Goal: Task Accomplishment & Management: Complete application form

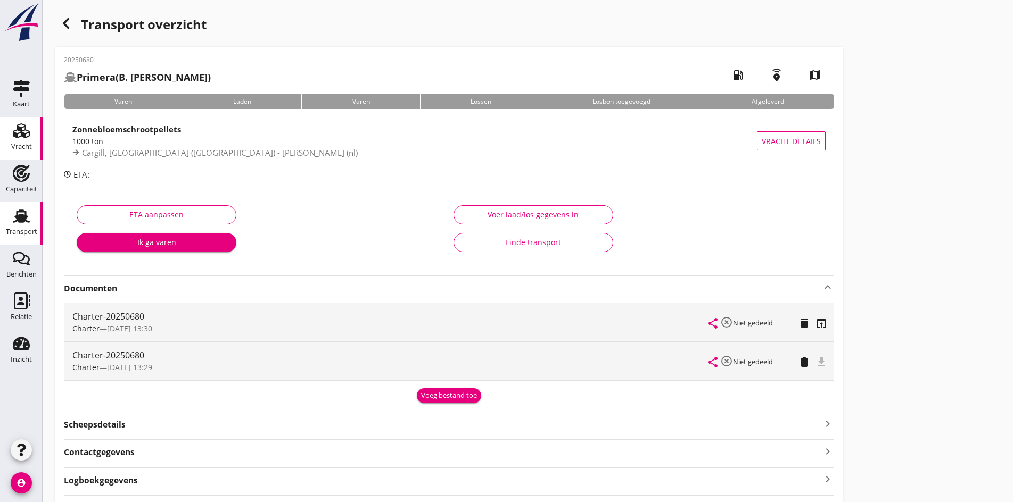
click at [15, 127] on icon "Vracht" at bounding box center [21, 130] width 17 height 17
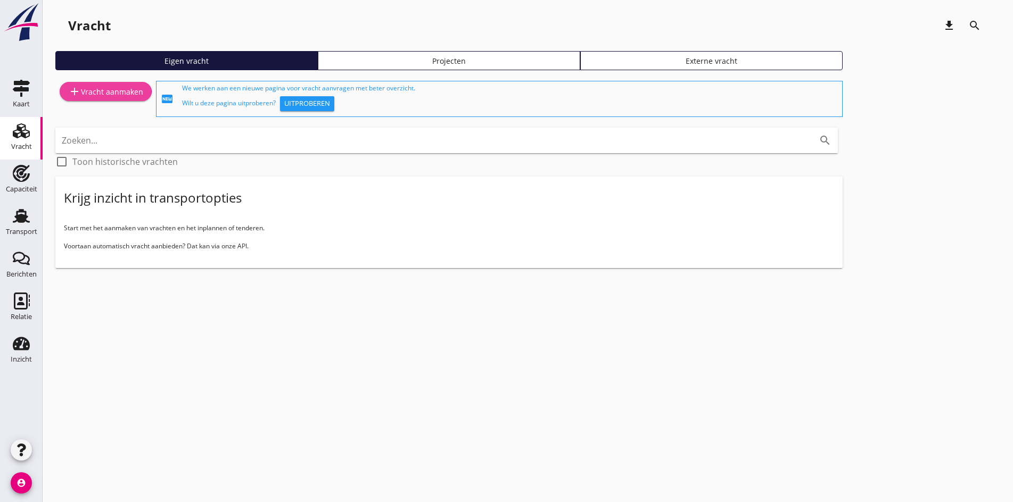
click at [108, 88] on div "add Vracht aanmaken" at bounding box center [105, 91] width 75 height 13
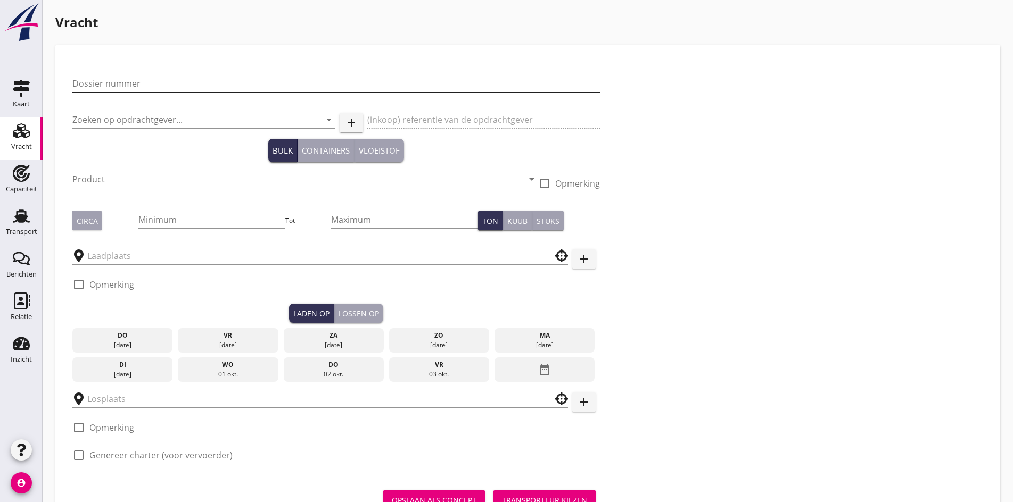
click at [109, 82] on input "Dossier nummer" at bounding box center [335, 83] width 527 height 17
type input "20250681"
click at [118, 111] on div "Zoeken op opdrachtgever... arrow_drop_down" at bounding box center [203, 122] width 263 height 34
click at [120, 123] on input "Zoeken op opdrachtgever..." at bounding box center [188, 119] width 233 height 17
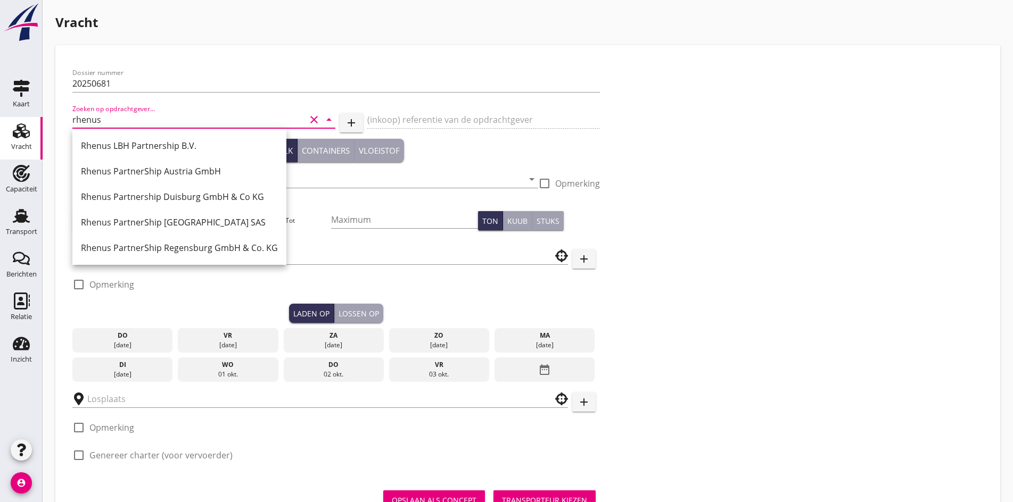
drag, startPoint x: 118, startPoint y: 113, endPoint x: -32, endPoint y: 112, distance: 149.5
click at [0, 112] on html "+31(NL) +32(BE) +33(FR) +49(DE) +36(HU) +41(CH) +48(PL) +352(LU) +43(AU) +420(C…" at bounding box center [506, 273] width 1013 height 547
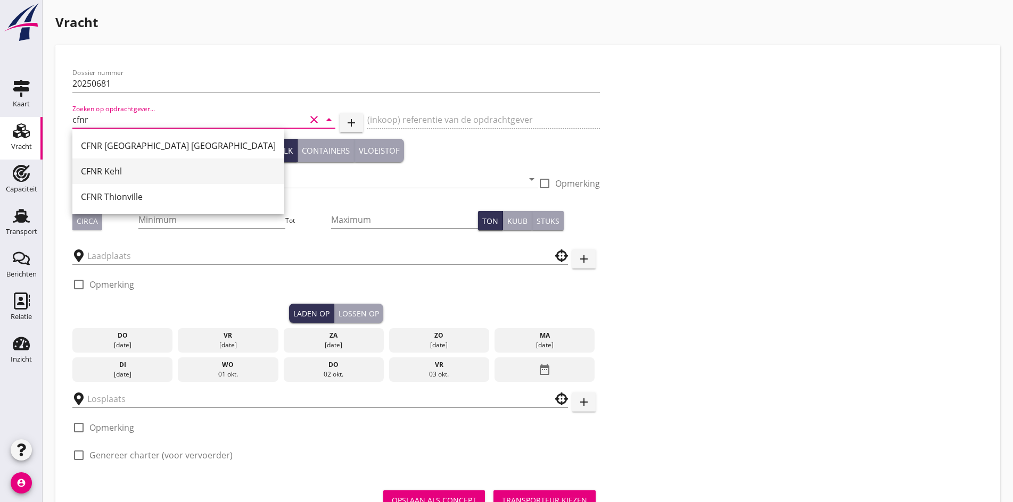
click at [122, 179] on div "CFNR Kehl" at bounding box center [178, 172] width 195 height 26
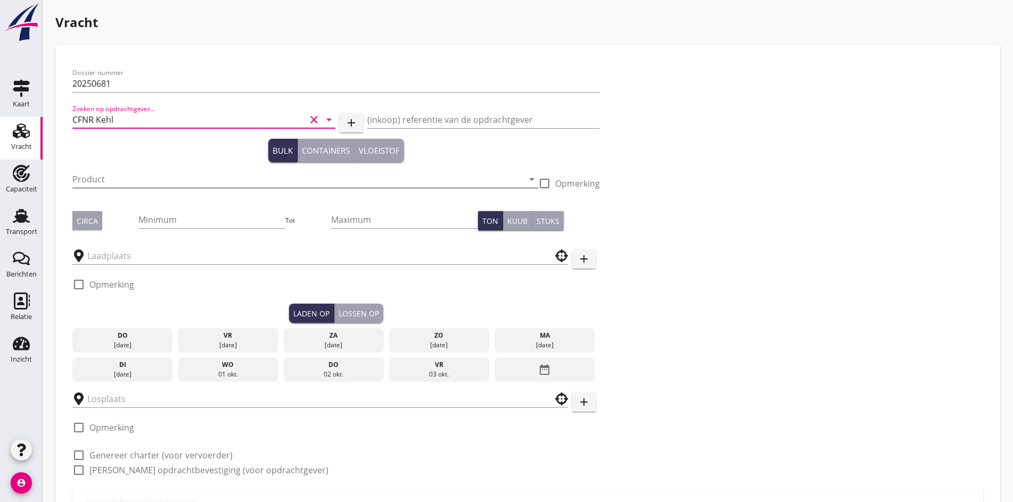
type input "CFNR Kehl"
click at [154, 185] on input "Product" at bounding box center [297, 179] width 451 height 17
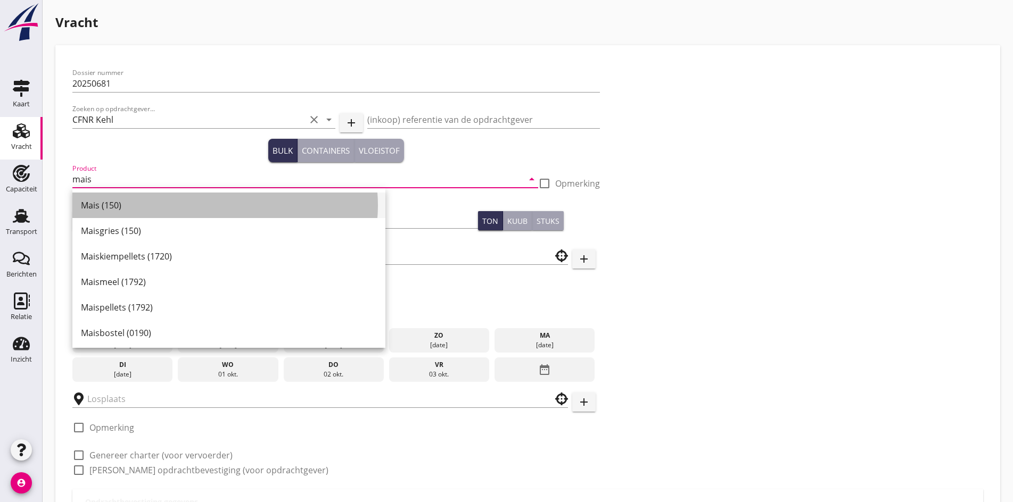
click at [147, 208] on div "Mais (150)" at bounding box center [229, 205] width 296 height 13
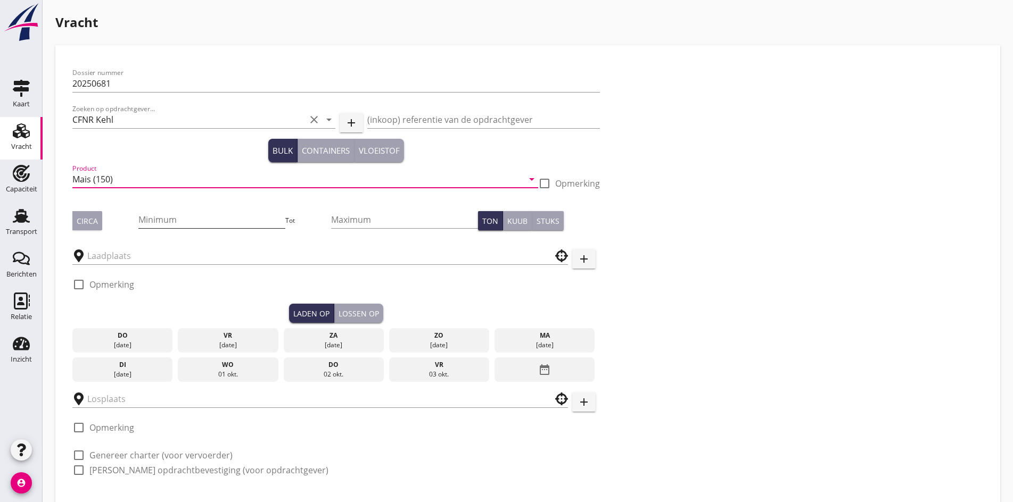
type input "Mais (150)"
click at [141, 223] on input "Minimum" at bounding box center [211, 219] width 147 height 17
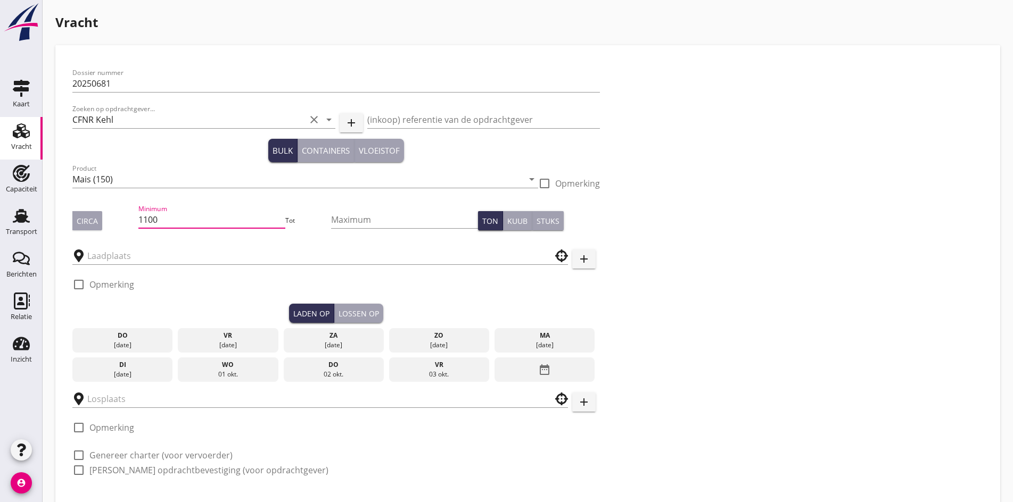
type input "1100"
click at [93, 224] on div "Circa" at bounding box center [87, 221] width 21 height 11
click at [111, 251] on input "text" at bounding box center [312, 255] width 451 height 17
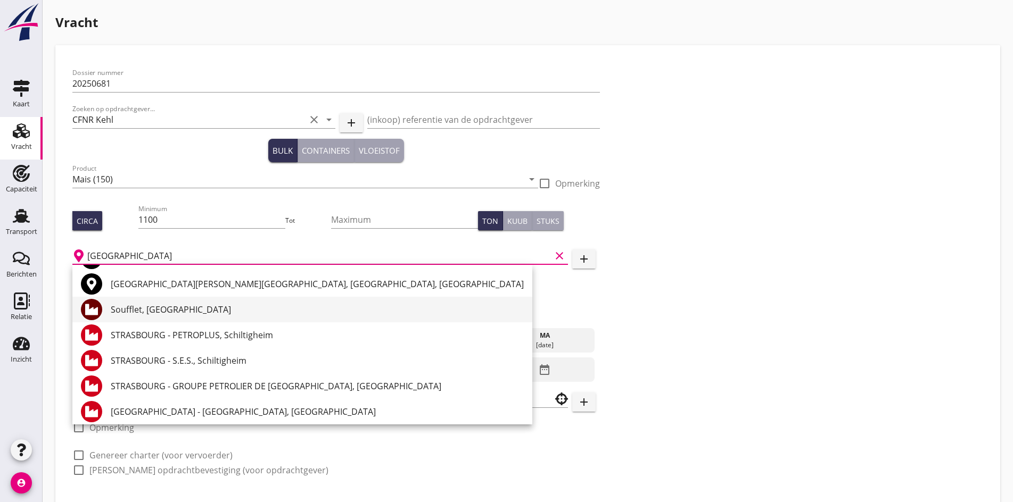
scroll to position [53, 0]
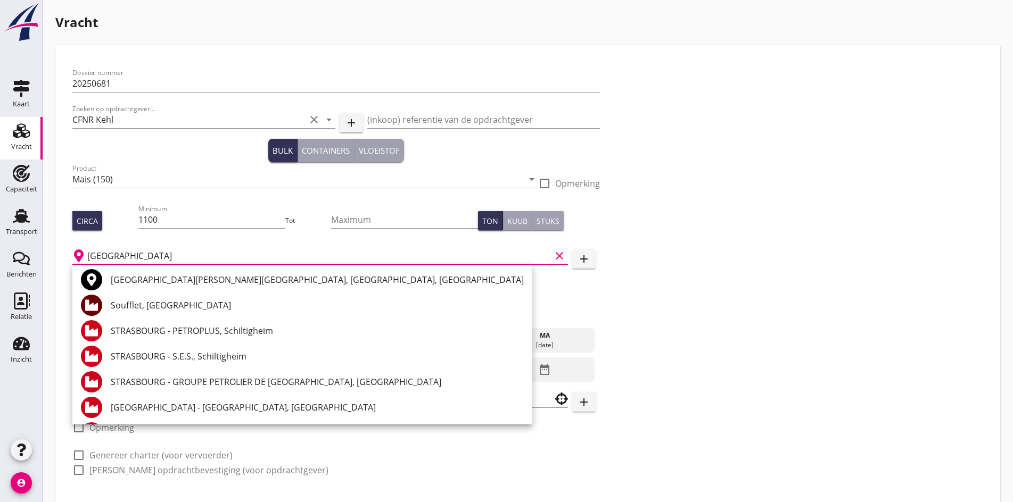
drag, startPoint x: 125, startPoint y: 252, endPoint x: 67, endPoint y: 251, distance: 58.0
click at [68, 250] on div "Dossier nummer 20250681 Zoeken op opdrachtgever... CFNR Kehl clear arrow_drop_d…" at bounding box center [527, 297] width 927 height 487
type input "[GEOGRAPHIC_DATA]"
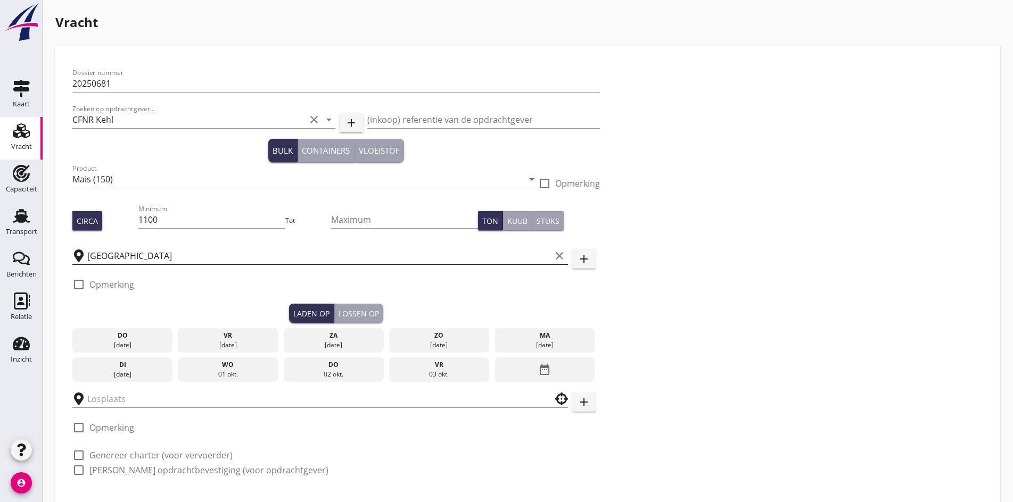
click at [131, 257] on input "[GEOGRAPHIC_DATA]" at bounding box center [318, 255] width 463 height 17
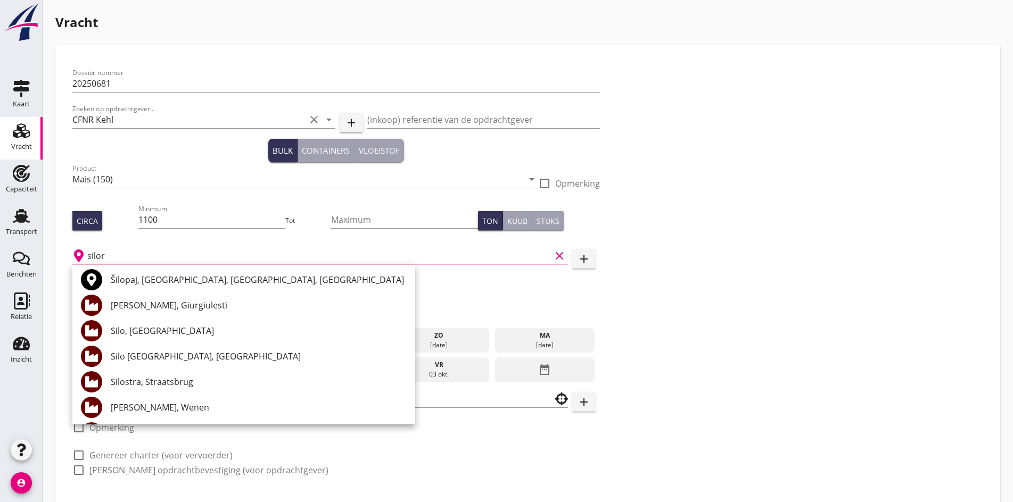
scroll to position [0, 0]
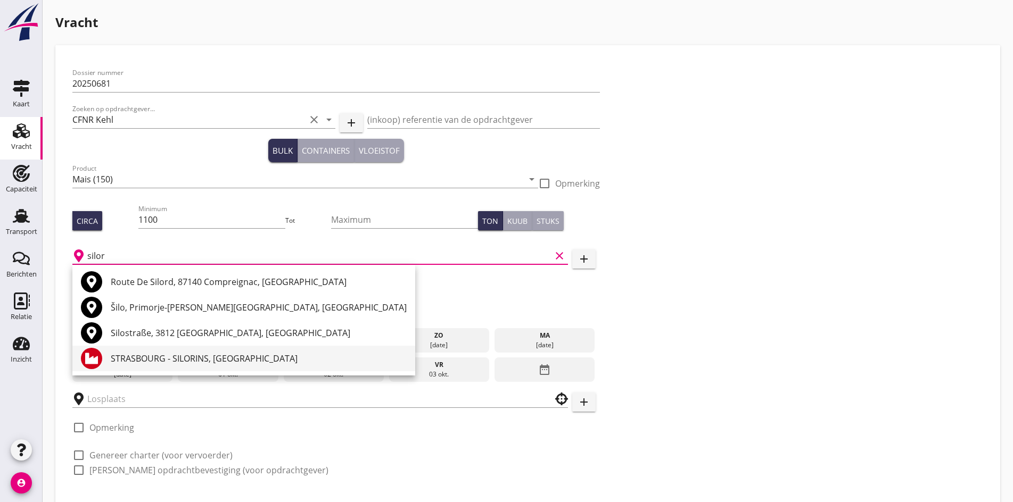
click at [168, 361] on div "STRASBOURG - SILORINS, [GEOGRAPHIC_DATA]" at bounding box center [259, 358] width 296 height 13
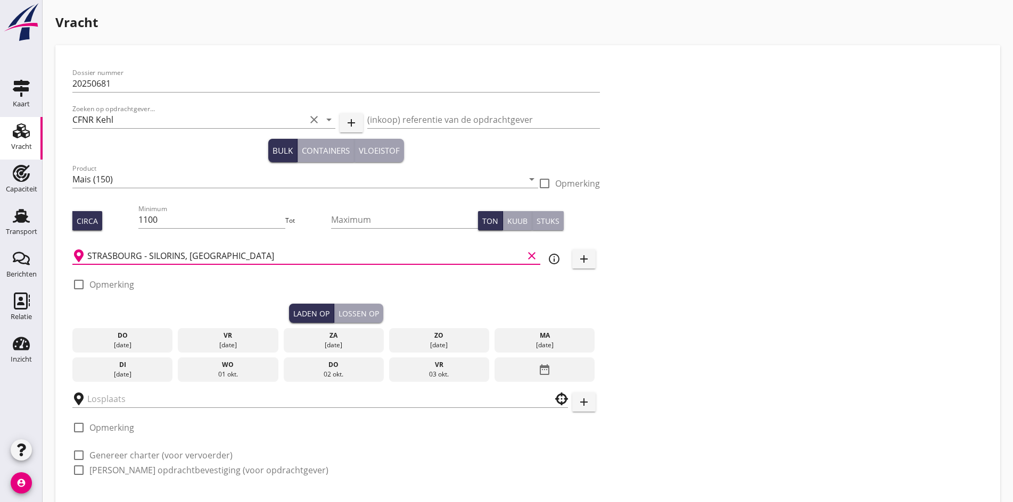
type input "STRASBOURG - SILORINS, [GEOGRAPHIC_DATA]"
click at [286, 370] on div "02 okt." at bounding box center [333, 375] width 95 height 10
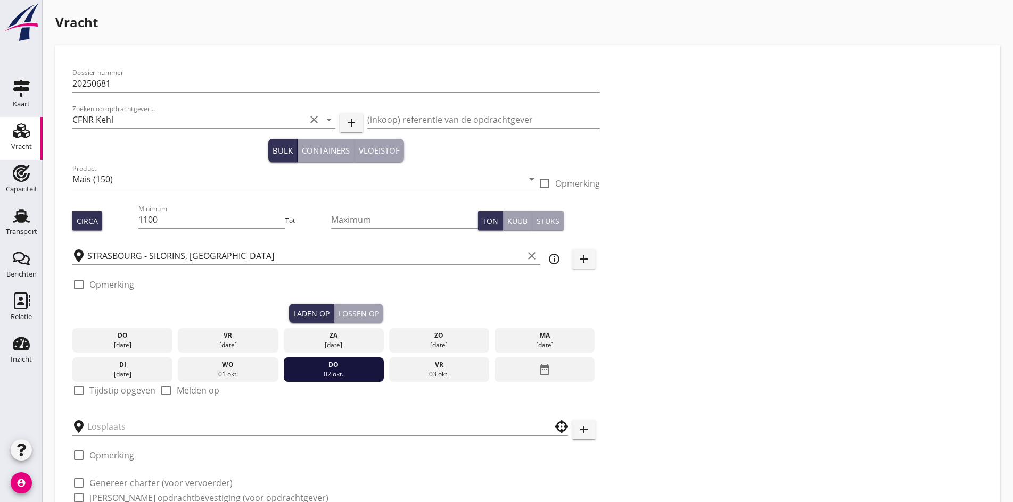
click at [78, 384] on div at bounding box center [79, 391] width 18 height 18
checkbox input "true"
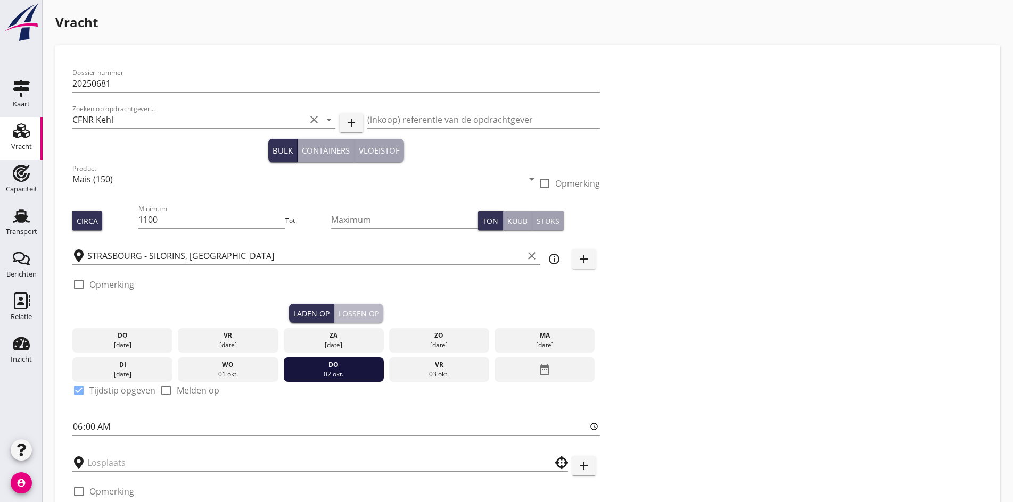
click at [338, 308] on div "Lossen op" at bounding box center [358, 313] width 40 height 11
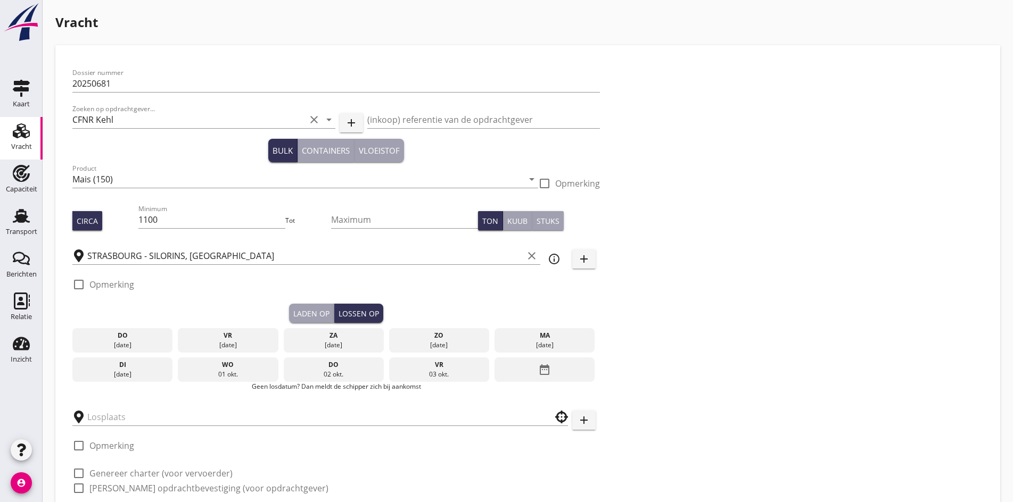
click at [494, 369] on div "date_range" at bounding box center [544, 370] width 100 height 24
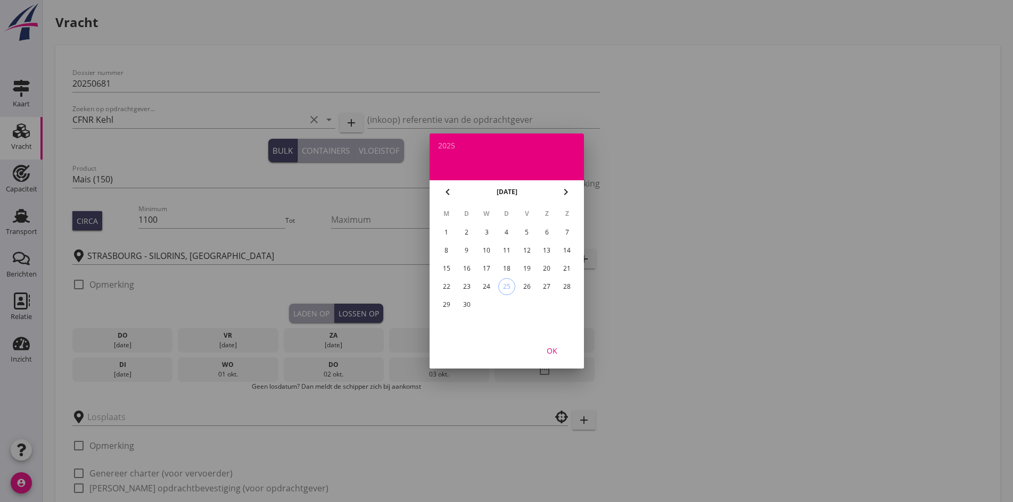
click at [565, 190] on icon "chevron_right" at bounding box center [565, 192] width 13 height 13
click at [484, 248] on div "8" at bounding box center [486, 250] width 17 height 17
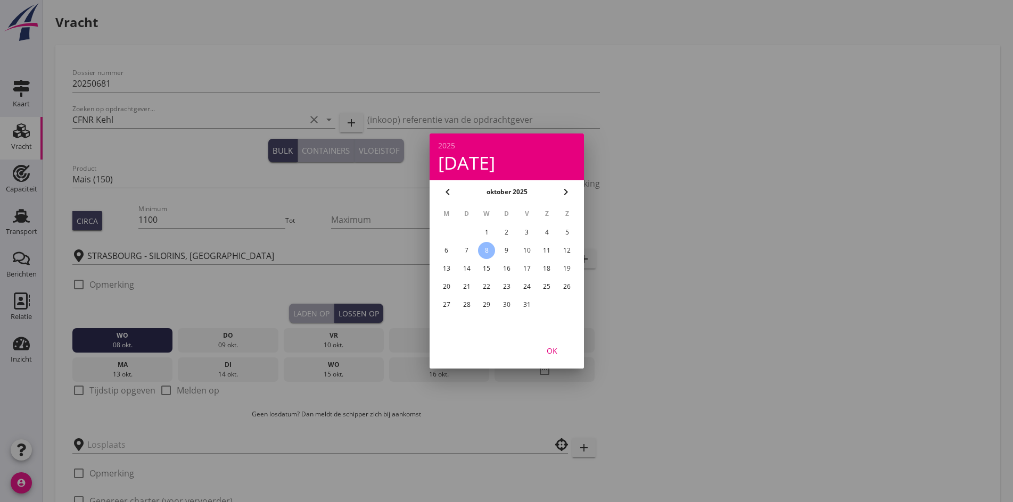
click at [545, 349] on div "OK" at bounding box center [552, 350] width 30 height 11
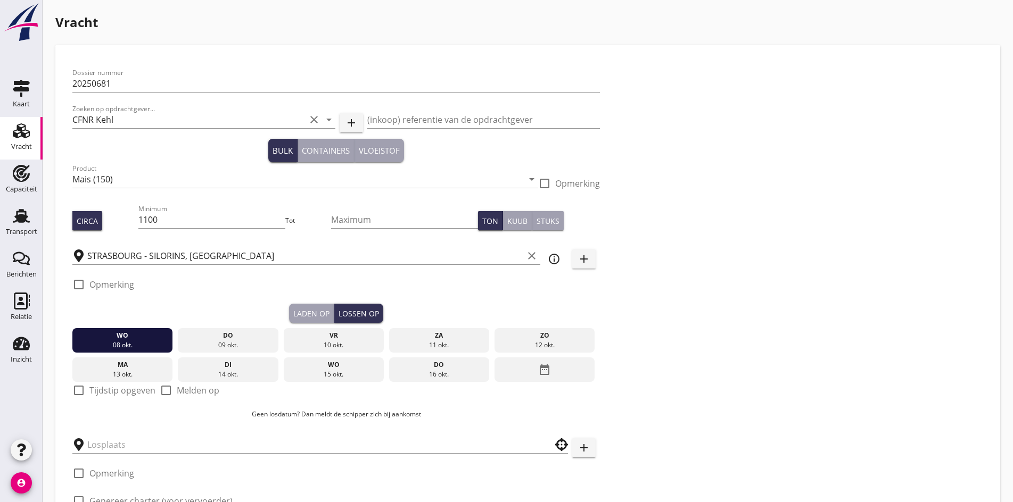
click at [82, 390] on div at bounding box center [79, 391] width 18 height 18
checkbox input "true"
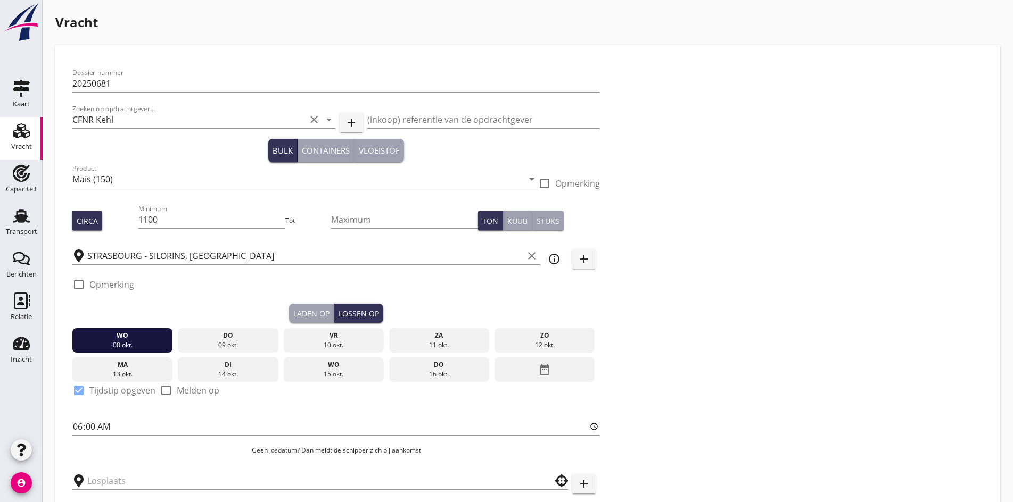
click at [293, 309] on div "Laden op" at bounding box center [311, 313] width 36 height 11
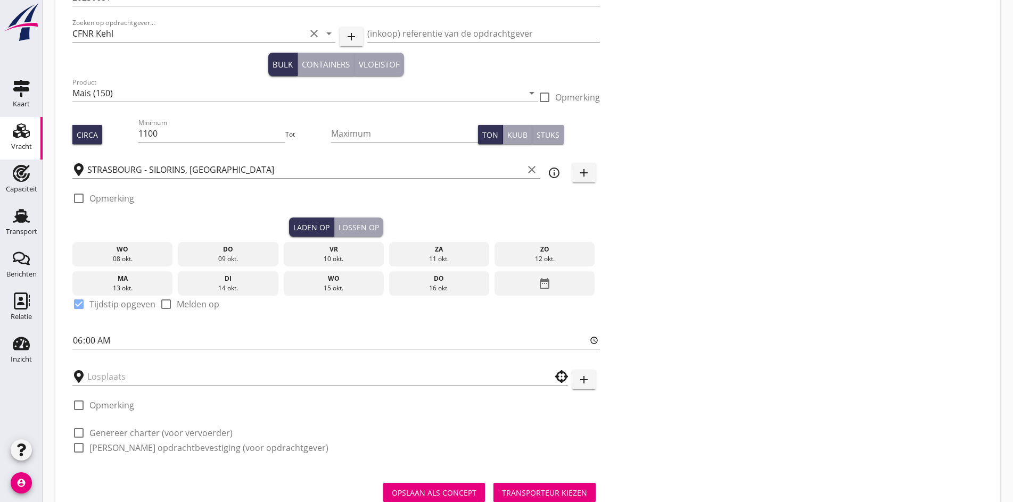
scroll to position [106, 0]
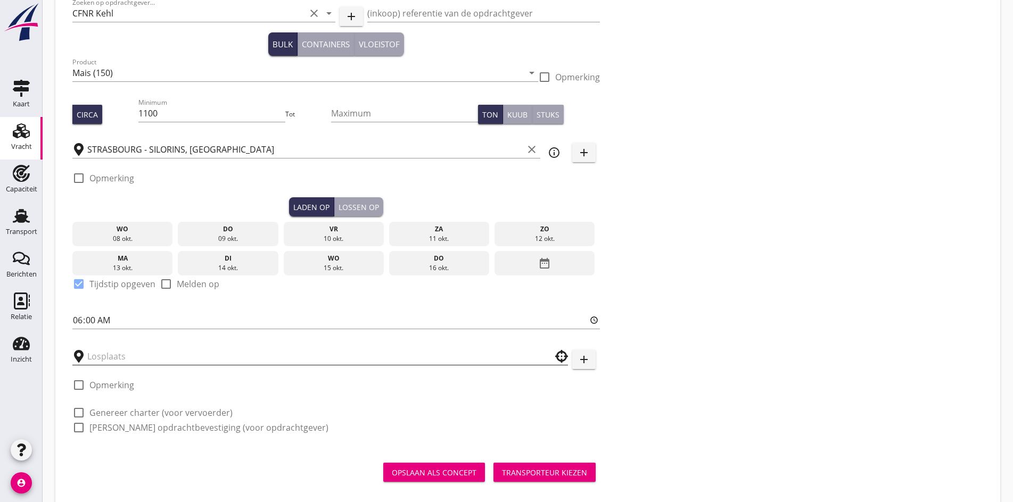
click at [99, 358] on input "text" at bounding box center [312, 356] width 451 height 17
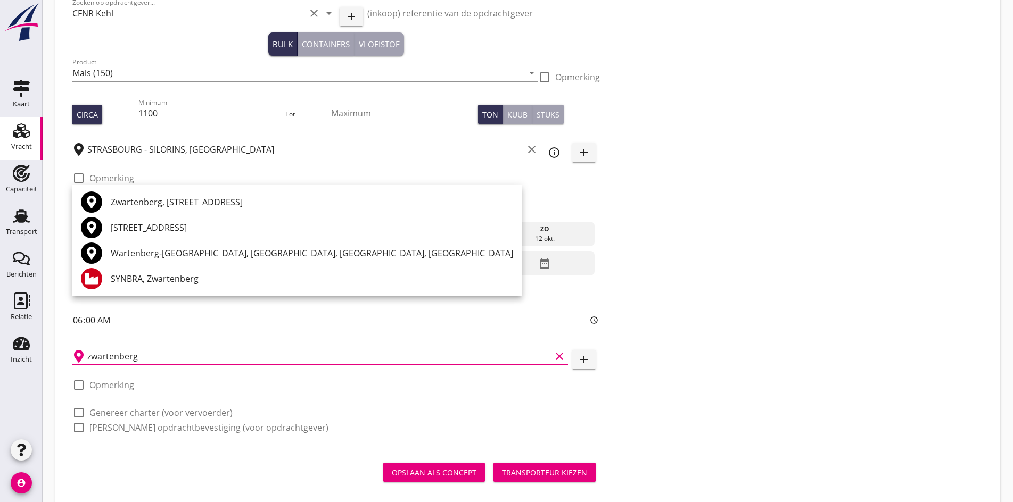
type input "zwartenberg"
click at [577, 357] on icon "add" at bounding box center [583, 359] width 13 height 13
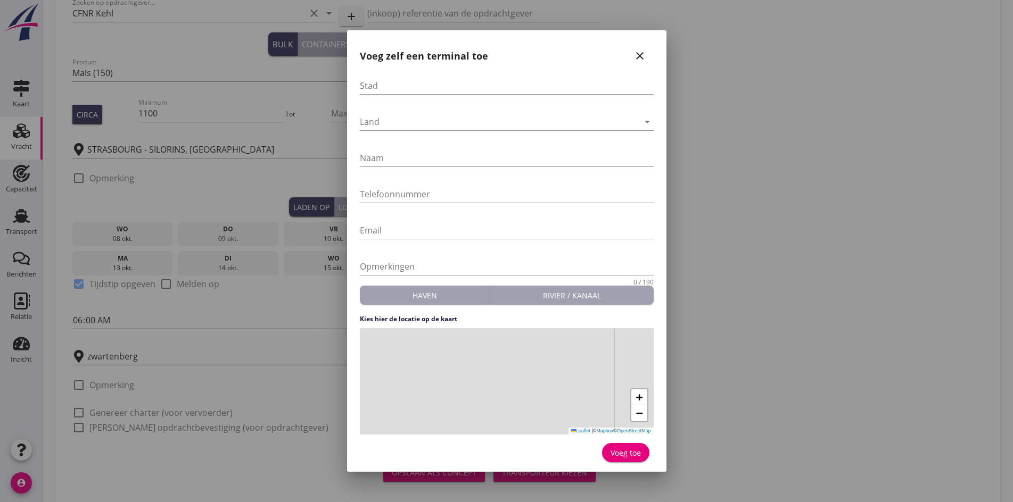
click at [398, 101] on div at bounding box center [507, 101] width 294 height 6
click at [388, 87] on input "Stad" at bounding box center [507, 85] width 294 height 17
type input "Zwartenberg"
click at [373, 123] on div at bounding box center [499, 121] width 279 height 17
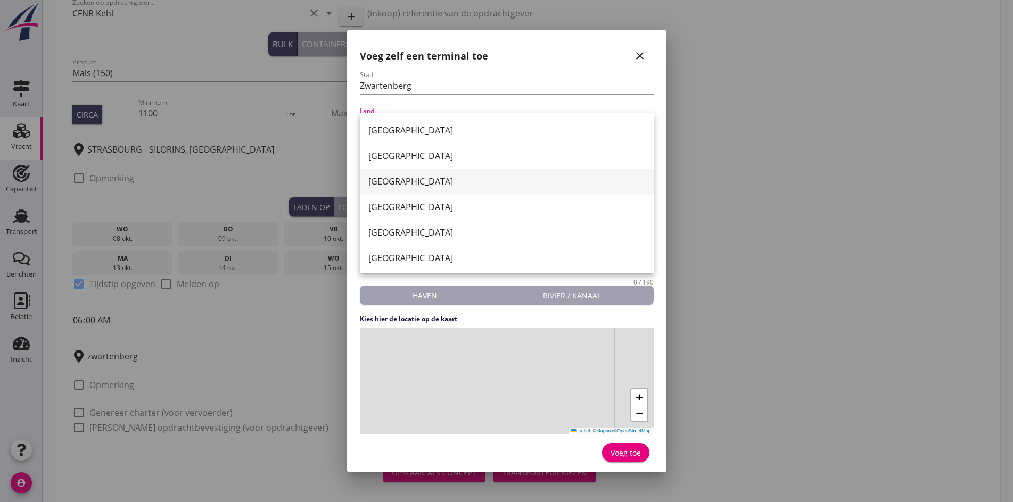
click at [396, 171] on div "[GEOGRAPHIC_DATA]" at bounding box center [506, 182] width 277 height 26
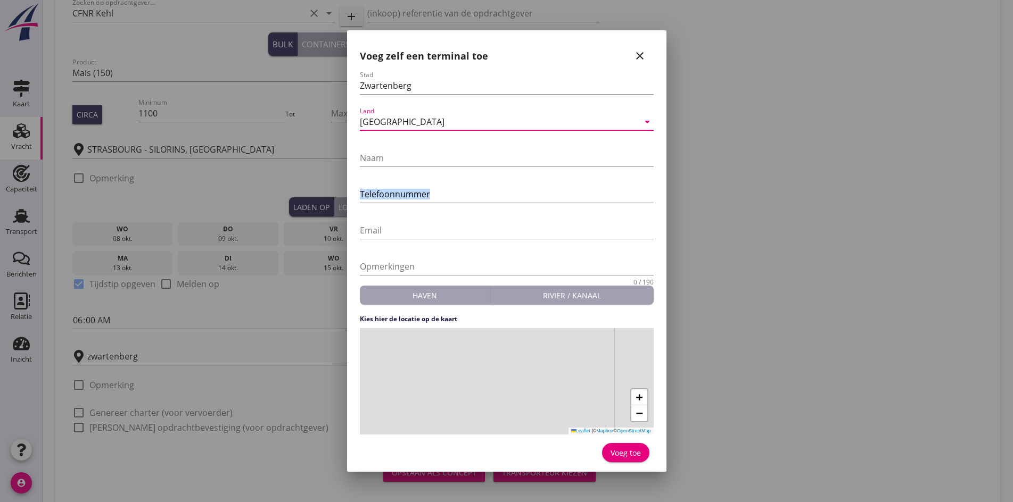
click at [396, 171] on div at bounding box center [507, 174] width 294 height 6
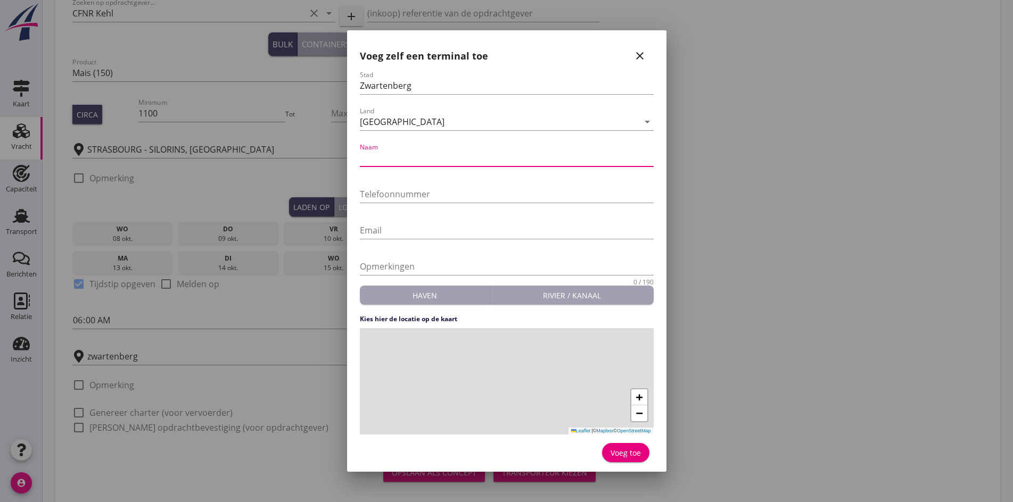
click at [386, 161] on input "Naam" at bounding box center [507, 158] width 294 height 17
type input "Hill's"
click at [389, 195] on input "Telefoonnummer" at bounding box center [507, 194] width 294 height 17
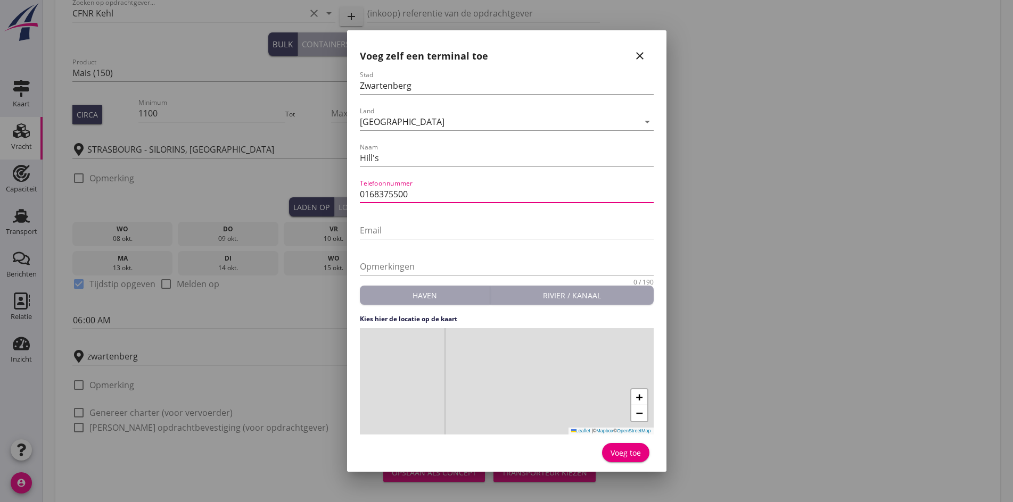
type input "0168375500"
click at [391, 220] on div "Email" at bounding box center [507, 233] width 294 height 34
click at [393, 126] on div "[GEOGRAPHIC_DATA]" at bounding box center [402, 122] width 85 height 10
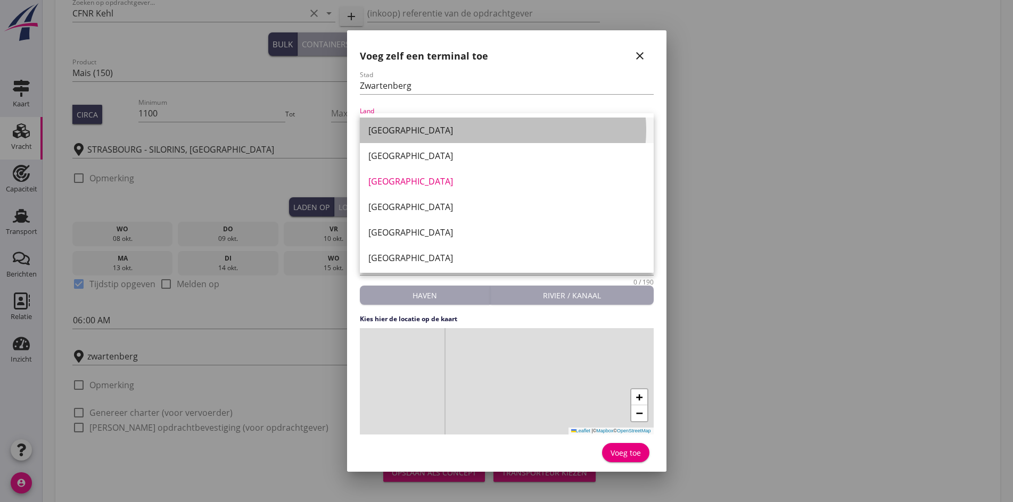
click at [387, 134] on div "[GEOGRAPHIC_DATA]" at bounding box center [506, 130] width 277 height 13
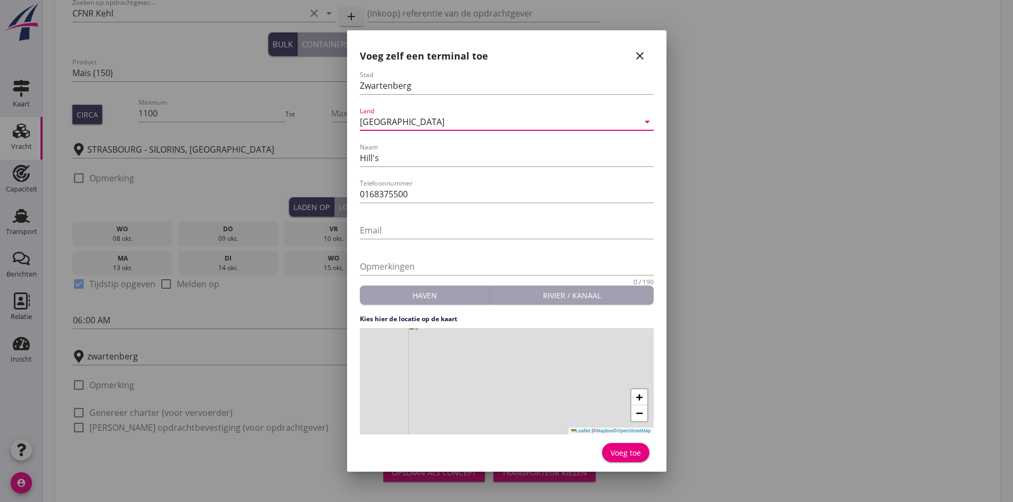
drag, startPoint x: 456, startPoint y: 352, endPoint x: 544, endPoint y: 421, distance: 111.8
click at [544, 421] on div "+ − Leaflet | © Mapbox © OpenStreetMap" at bounding box center [507, 381] width 294 height 106
drag, startPoint x: 438, startPoint y: 372, endPoint x: 483, endPoint y: 393, distance: 48.8
click at [483, 393] on div "+ − Leaflet | © Mapbox © OpenStreetMap" at bounding box center [507, 381] width 294 height 106
drag, startPoint x: 461, startPoint y: 365, endPoint x: 474, endPoint y: 386, distance: 24.4
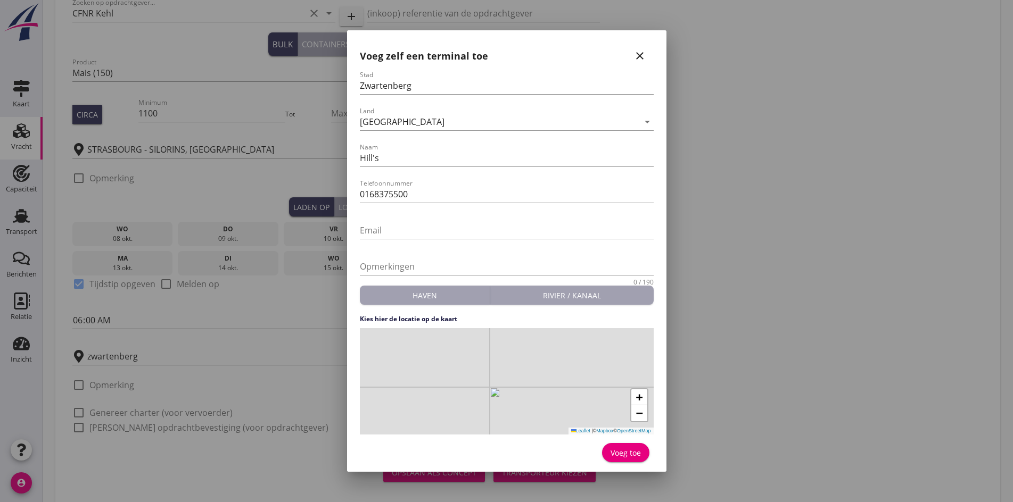
click at [474, 386] on div "+ − Leaflet | © Mapbox © OpenStreetMap" at bounding box center [507, 381] width 294 height 106
click at [419, 378] on div "+ − Leaflet | © Mapbox © OpenStreetMap" at bounding box center [507, 381] width 294 height 106
click at [618, 449] on div "Voeg toe" at bounding box center [625, 453] width 30 height 11
type input "Hill's"
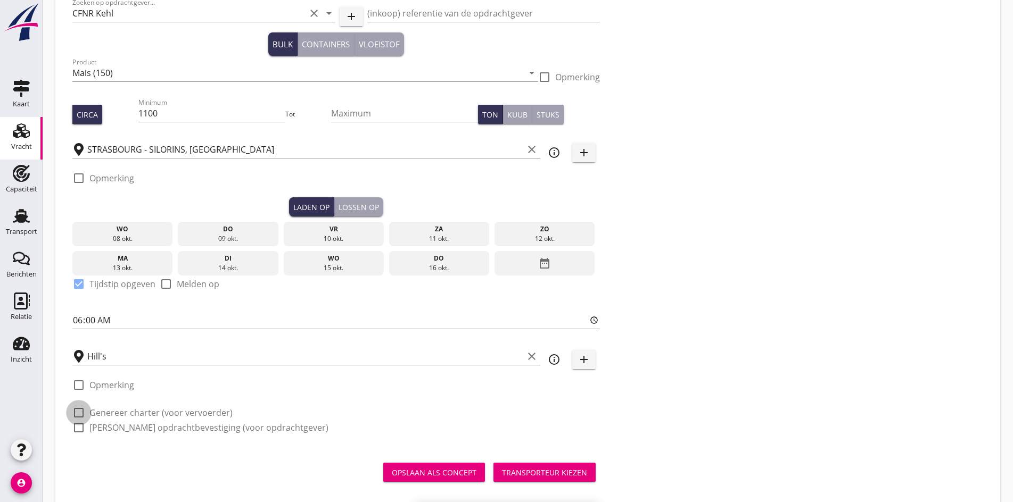
click at [78, 405] on div at bounding box center [79, 413] width 18 height 18
checkbox input "true"
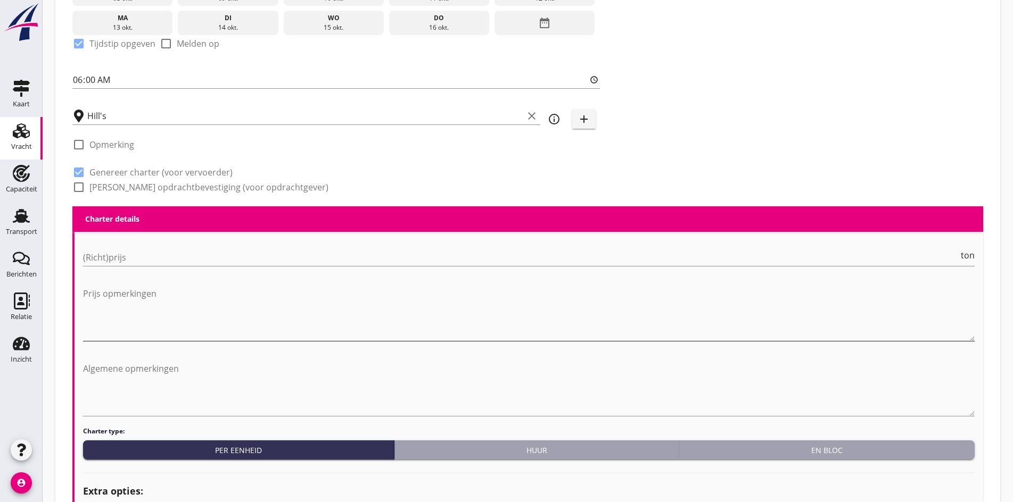
scroll to position [372, 0]
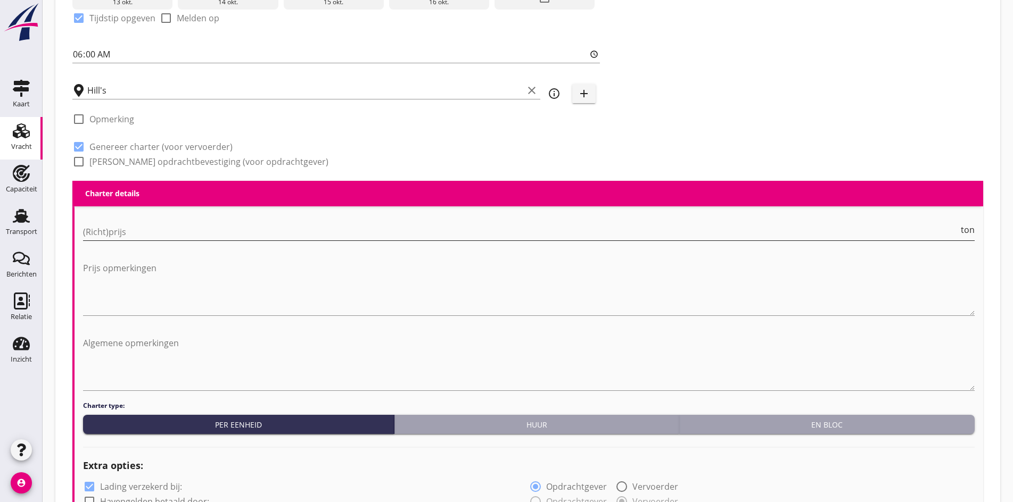
click at [100, 223] on input "(Richt)prijs" at bounding box center [520, 231] width 875 height 17
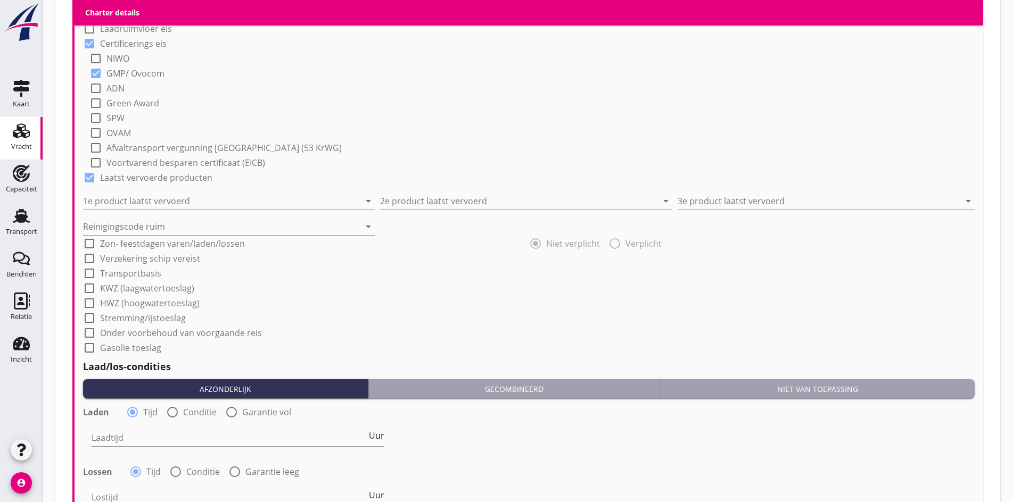
scroll to position [958, 0]
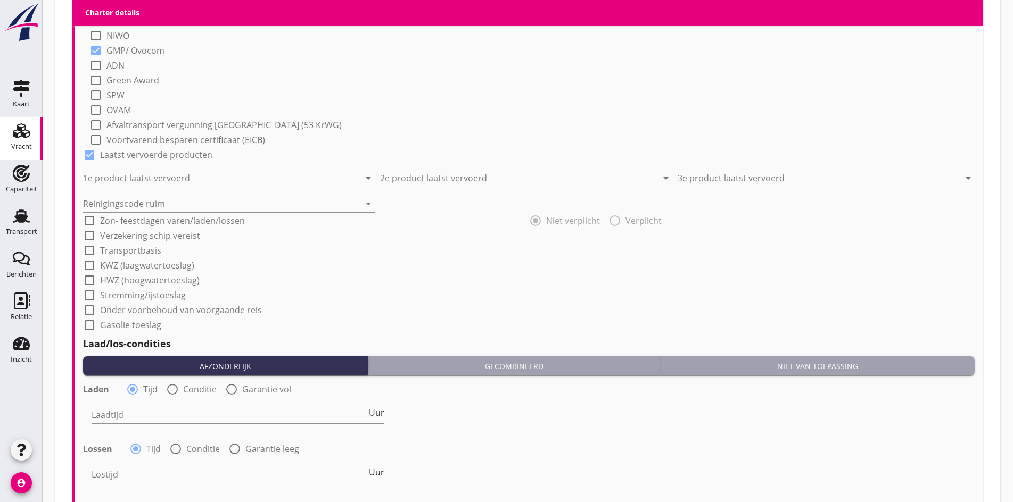
type input "21.25"
click at [121, 171] on input "1e product laatst vervoerd" at bounding box center [221, 178] width 277 height 17
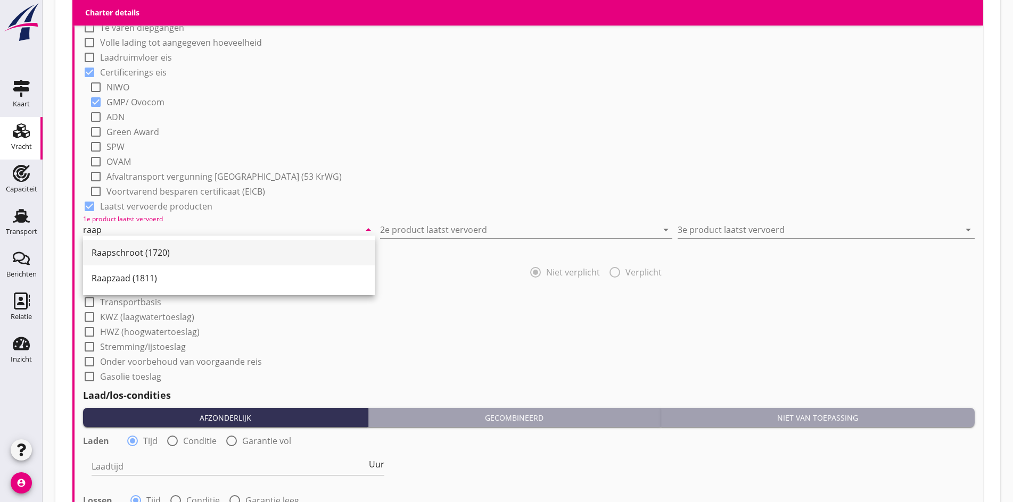
scroll to position [905, 0]
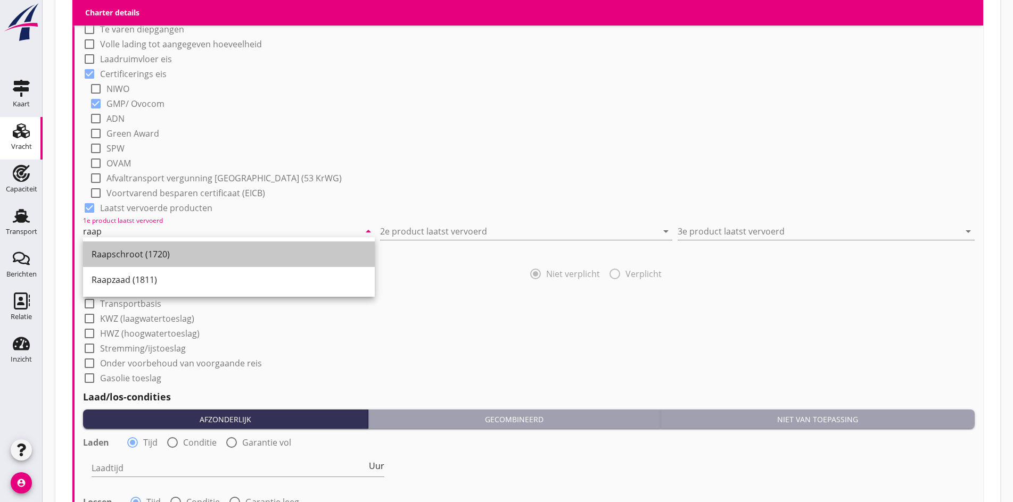
drag, startPoint x: 141, startPoint y: 256, endPoint x: 325, endPoint y: 268, distance: 183.9
click at [141, 256] on div "Raapschroot (1720)" at bounding box center [229, 254] width 275 height 13
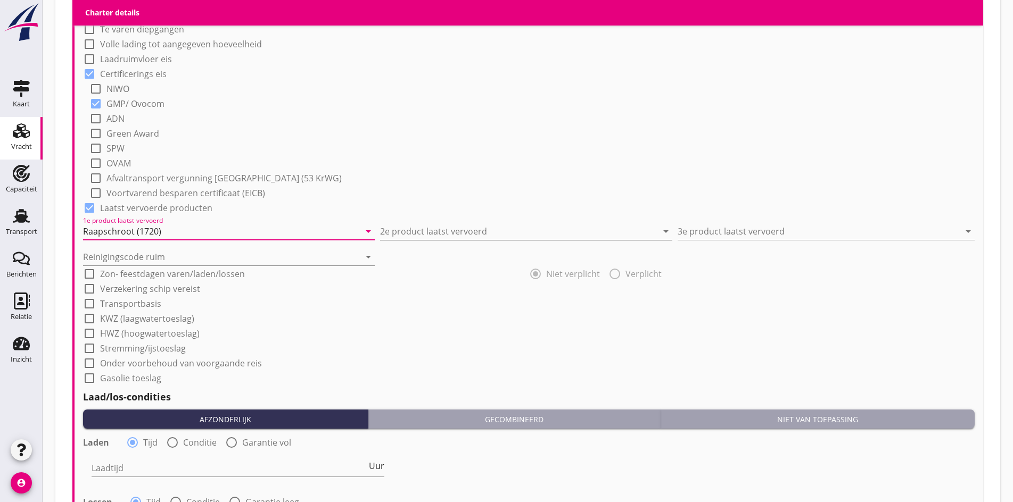
type input "Raapschroot (1720)"
click at [424, 223] on input "2e product laatst vervoerd" at bounding box center [518, 231] width 277 height 17
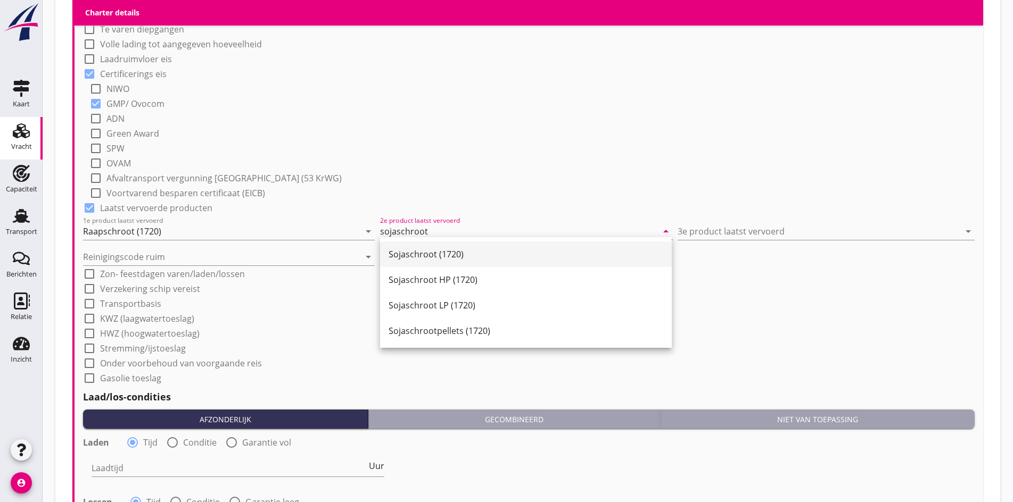
click at [427, 253] on div "Sojaschroot (1720)" at bounding box center [525, 254] width 275 height 13
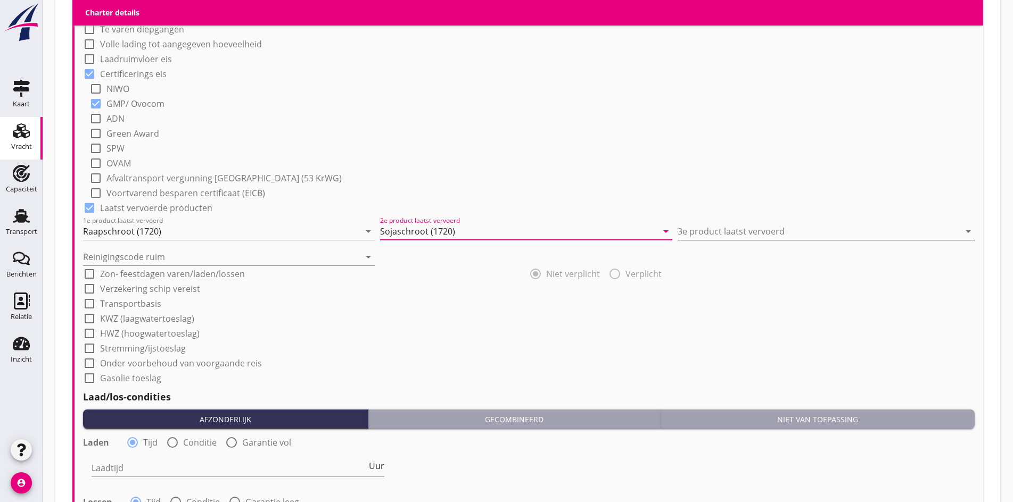
type input "Sojaschroot (1720)"
click at [729, 223] on input "3e product laatst vervoerd" at bounding box center [818, 231] width 282 height 17
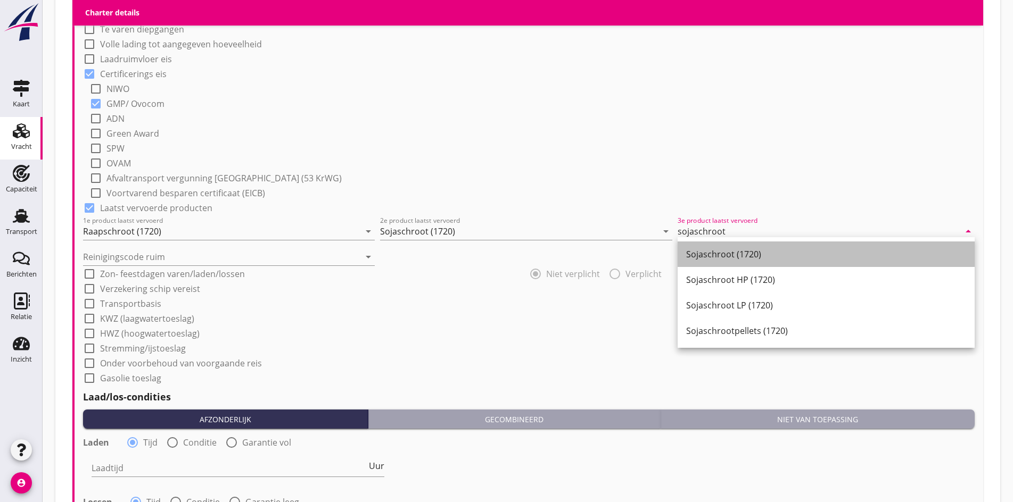
click at [715, 259] on div "Sojaschroot (1720)" at bounding box center [826, 254] width 280 height 13
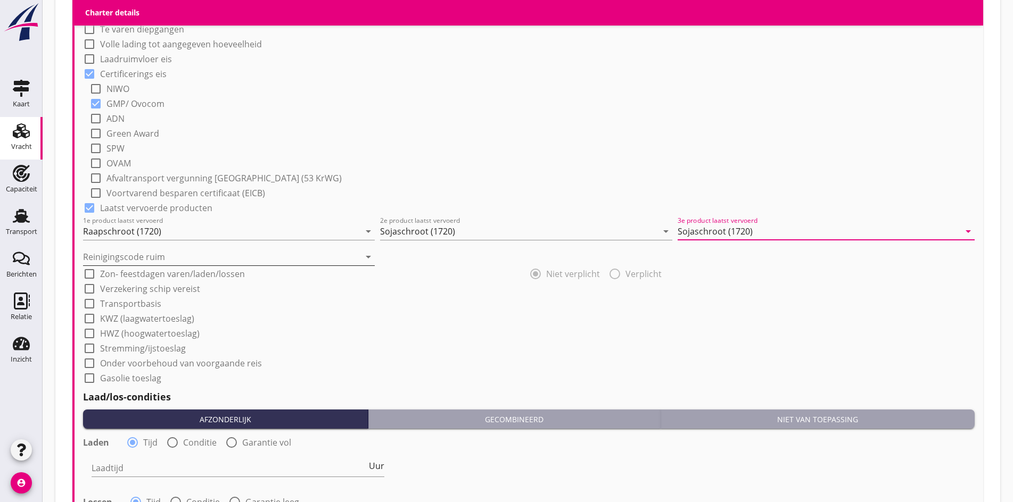
type input "Sojaschroot (1720)"
click at [165, 256] on input "Reinigingscode ruim" at bounding box center [221, 256] width 277 height 17
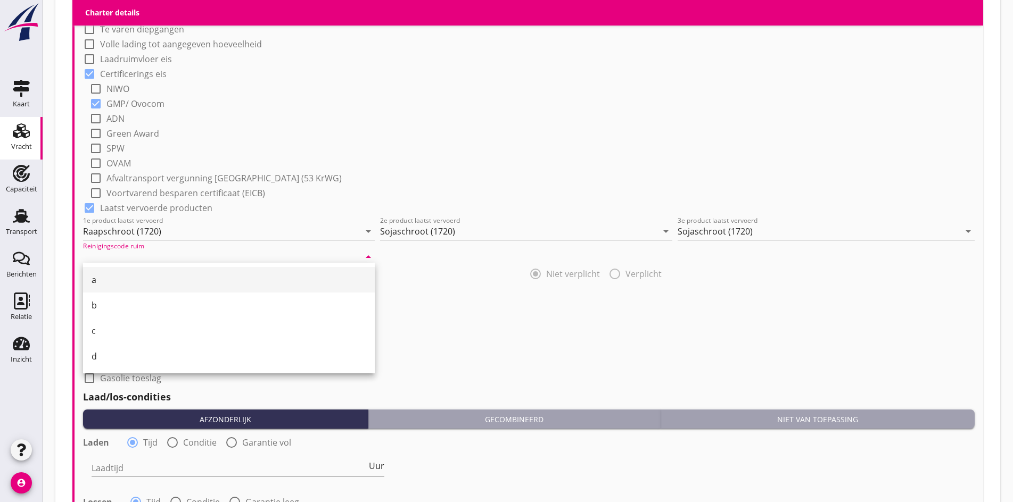
click at [143, 284] on div "a" at bounding box center [229, 280] width 275 height 13
type input "a"
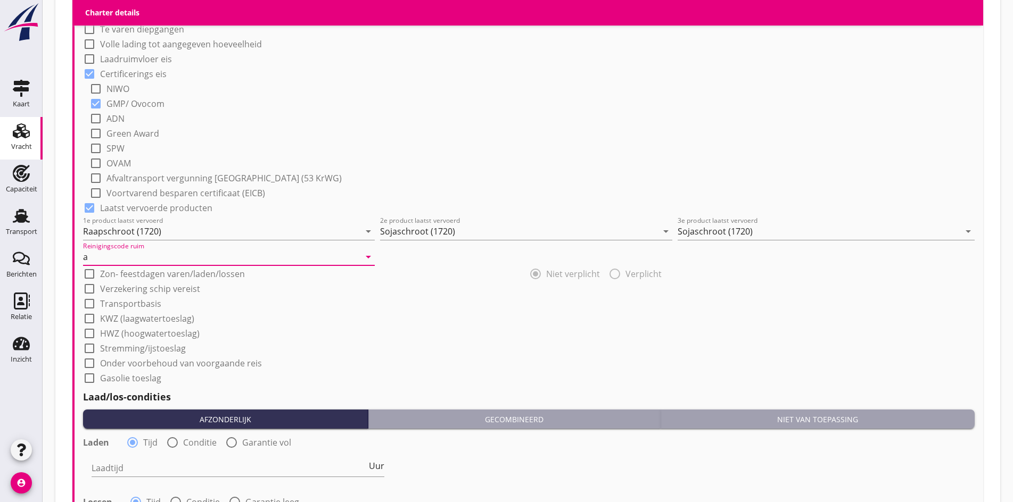
click at [140, 244] on div "Reinigingscode ruim a arrow_drop_down" at bounding box center [229, 253] width 292 height 23
click at [135, 253] on input "a" at bounding box center [221, 256] width 277 height 17
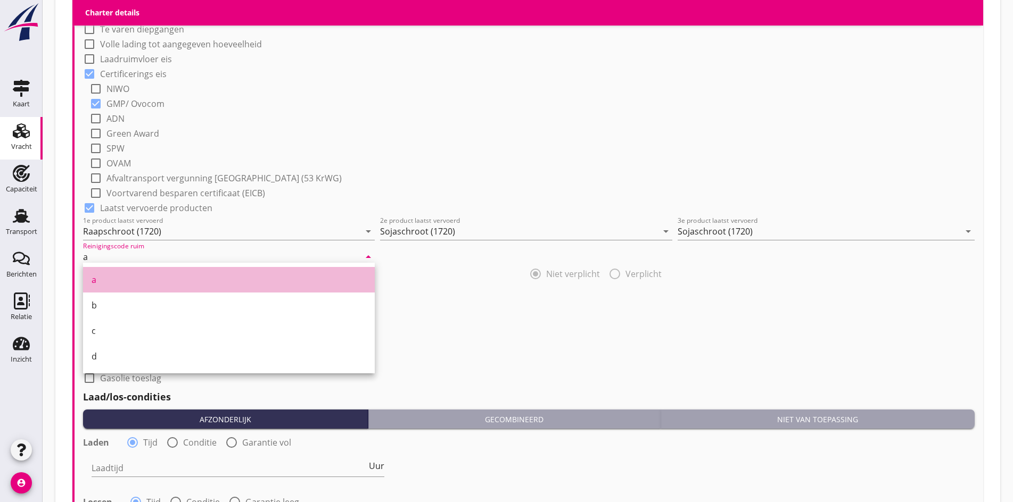
click at [120, 278] on div "a" at bounding box center [229, 280] width 275 height 13
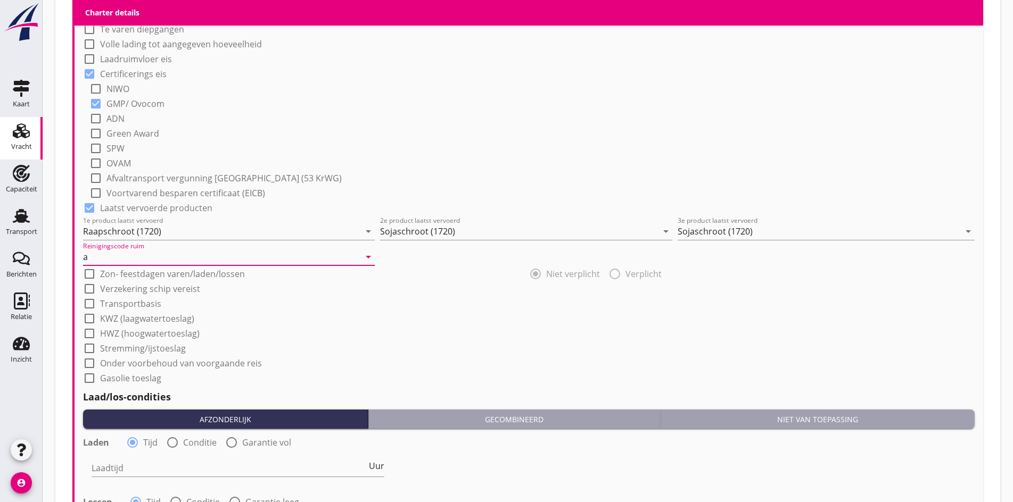
click at [217, 256] on input "a" at bounding box center [221, 256] width 277 height 17
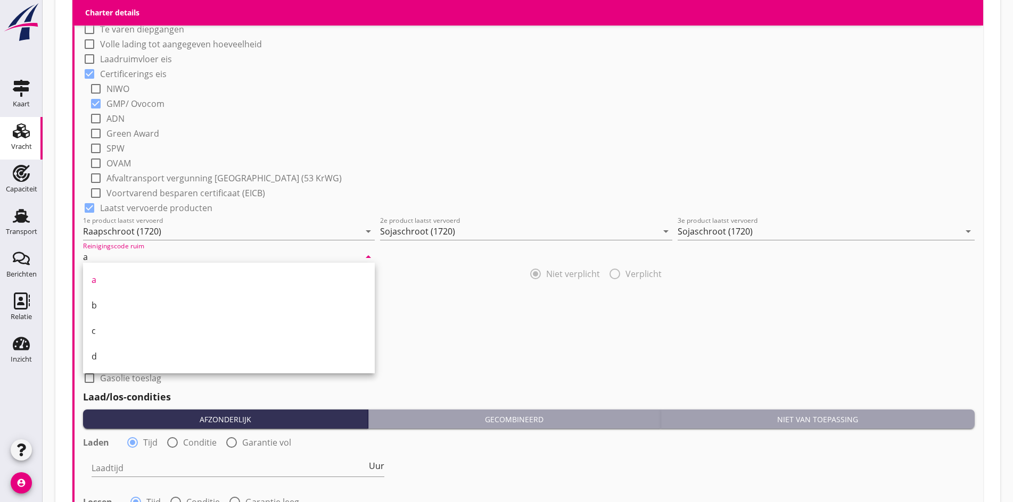
click at [217, 256] on input "a" at bounding box center [221, 256] width 277 height 17
click at [190, 273] on div "a" at bounding box center [229, 280] width 275 height 26
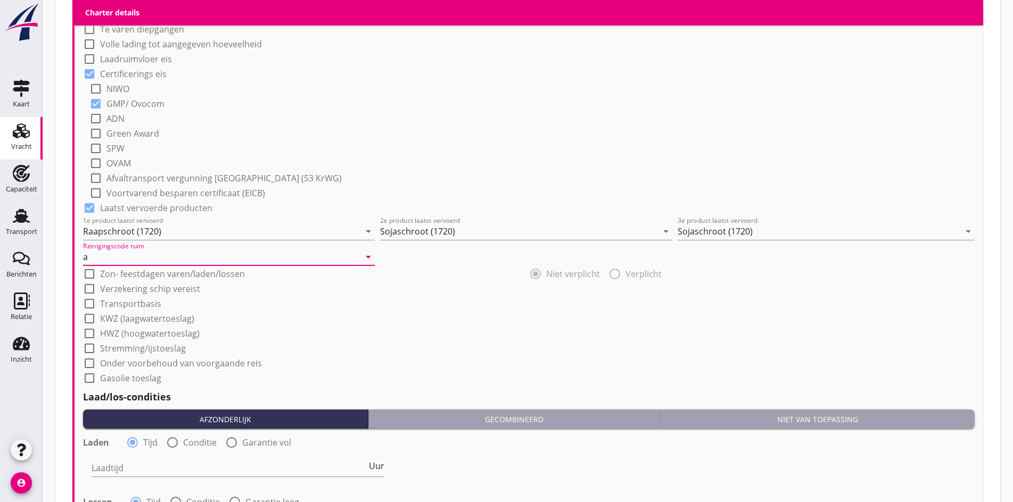
click at [187, 253] on input "a" at bounding box center [221, 256] width 277 height 17
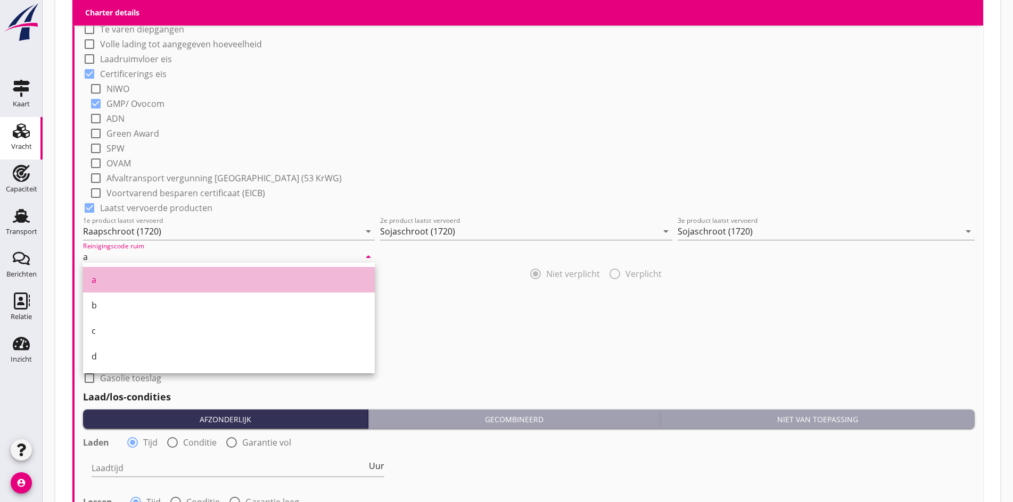
click at [171, 276] on div "a" at bounding box center [229, 280] width 275 height 13
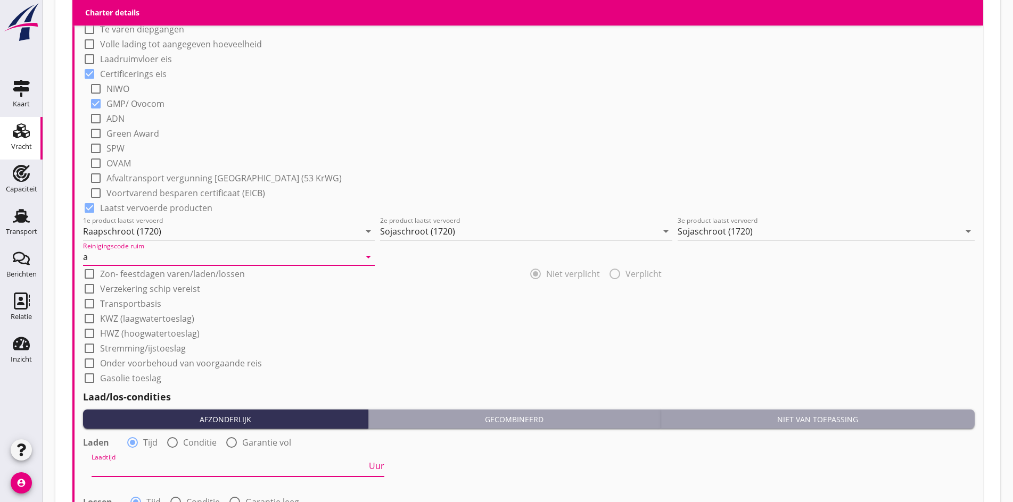
click at [135, 461] on input "Laadtijd" at bounding box center [229, 468] width 275 height 17
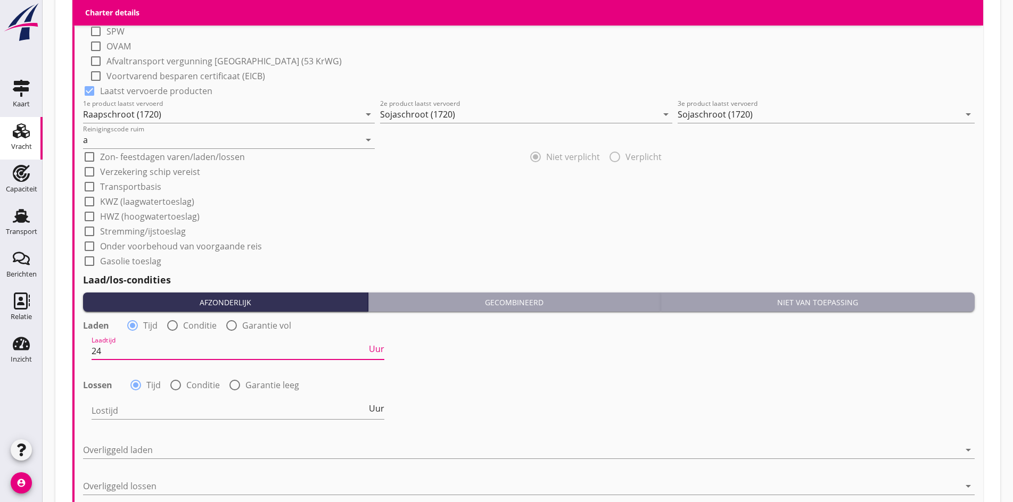
scroll to position [1064, 0]
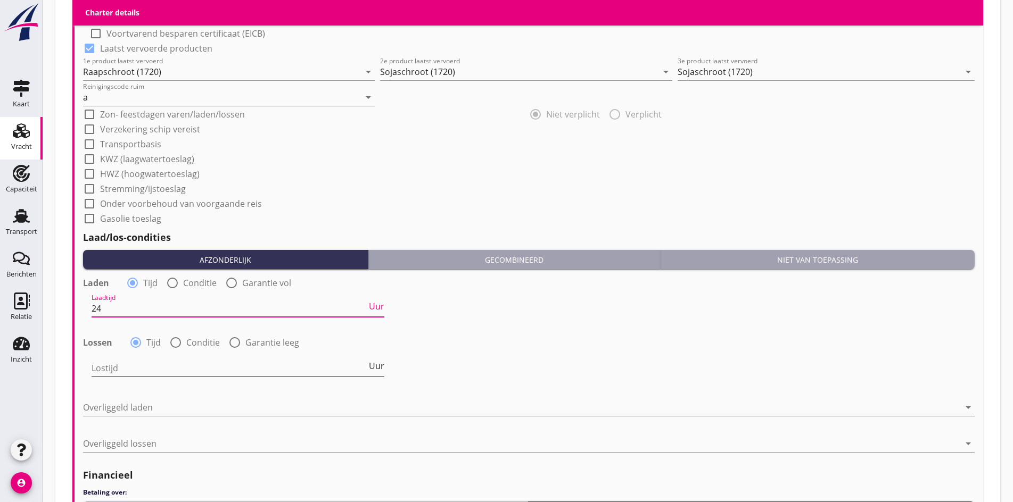
type input "24"
click at [144, 363] on input "Lostijd" at bounding box center [229, 368] width 275 height 17
click at [186, 341] on label "Conditie" at bounding box center [203, 342] width 34 height 11
radio input "false"
radio input "true"
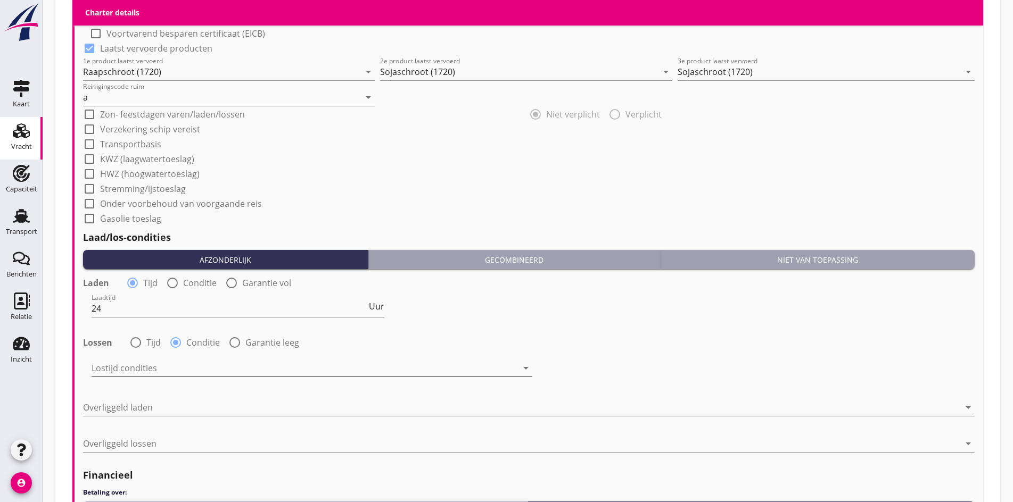
click at [167, 361] on div at bounding box center [305, 368] width 426 height 17
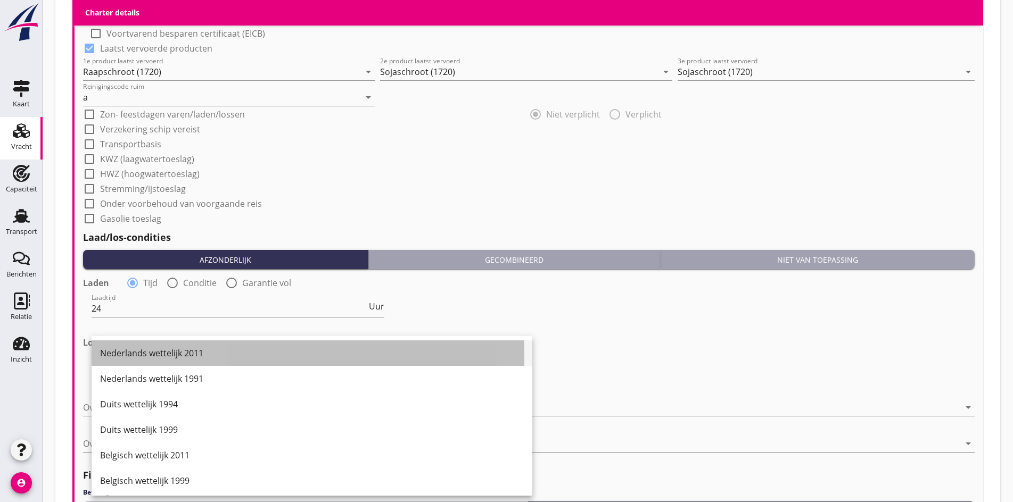
click at [159, 359] on div "Nederlands wettelijk 2011" at bounding box center [312, 353] width 424 height 13
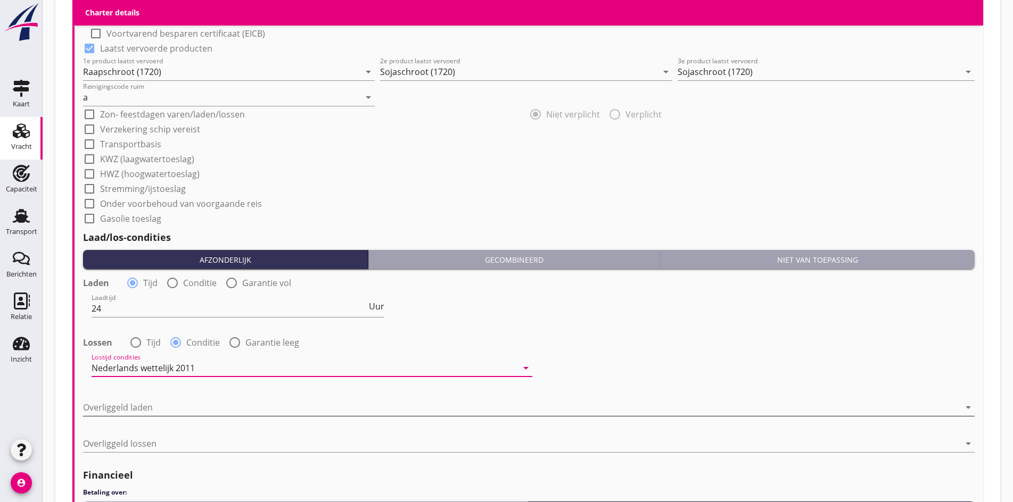
click at [125, 401] on div at bounding box center [521, 407] width 876 height 17
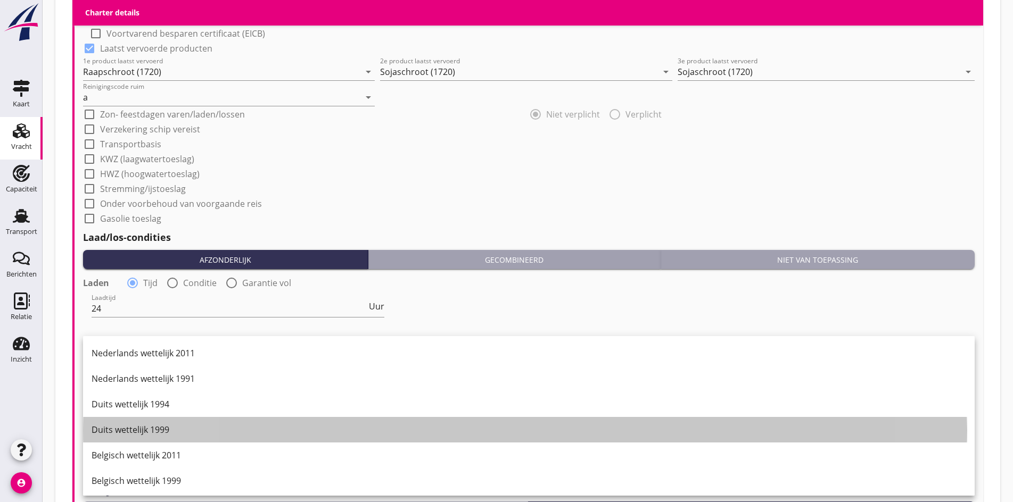
click at [107, 431] on div "Duits wettelijk 1999" at bounding box center [529, 430] width 874 height 13
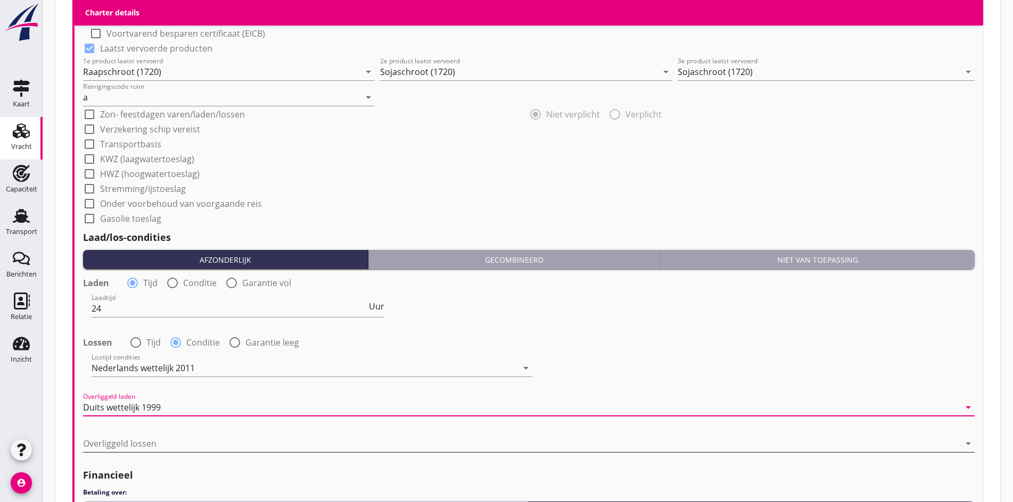
click at [113, 435] on div at bounding box center [521, 443] width 876 height 17
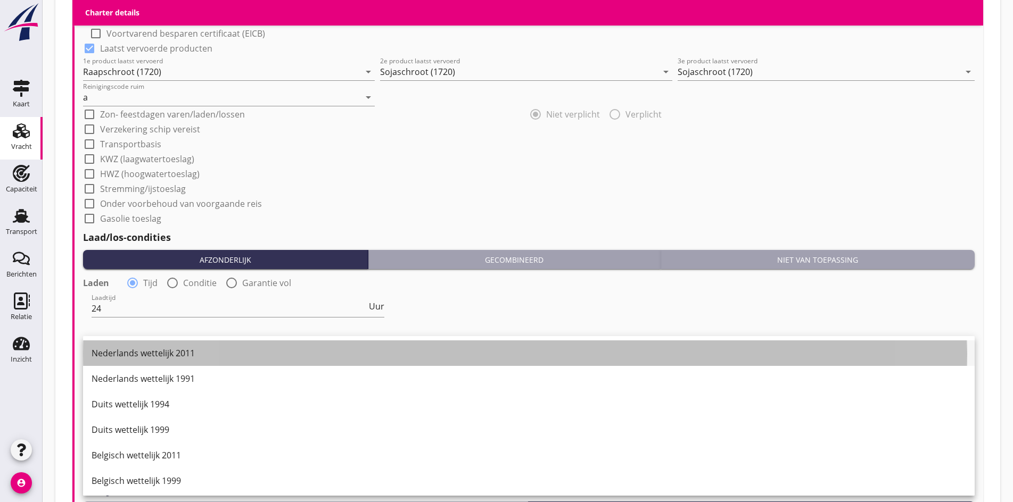
click at [138, 354] on div "Nederlands wettelijk 2011" at bounding box center [529, 353] width 874 height 13
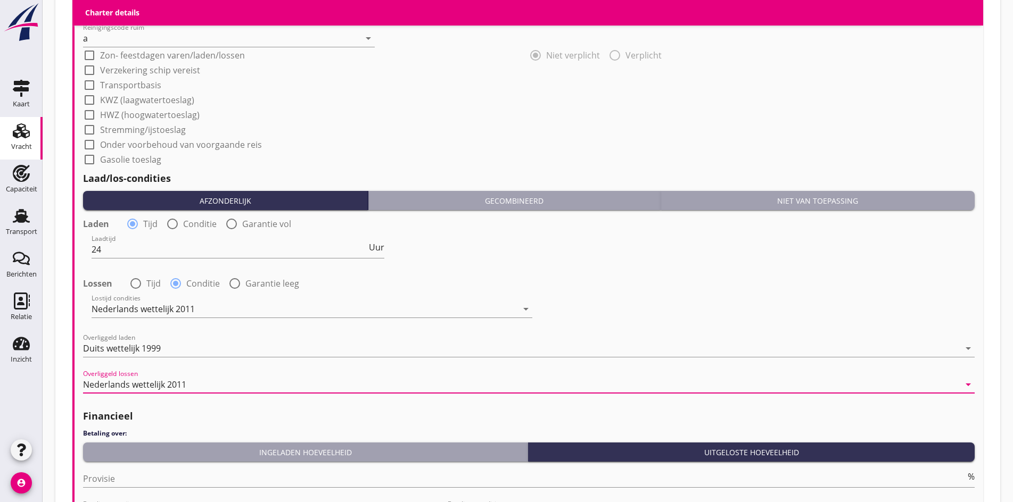
scroll to position [1278, 0]
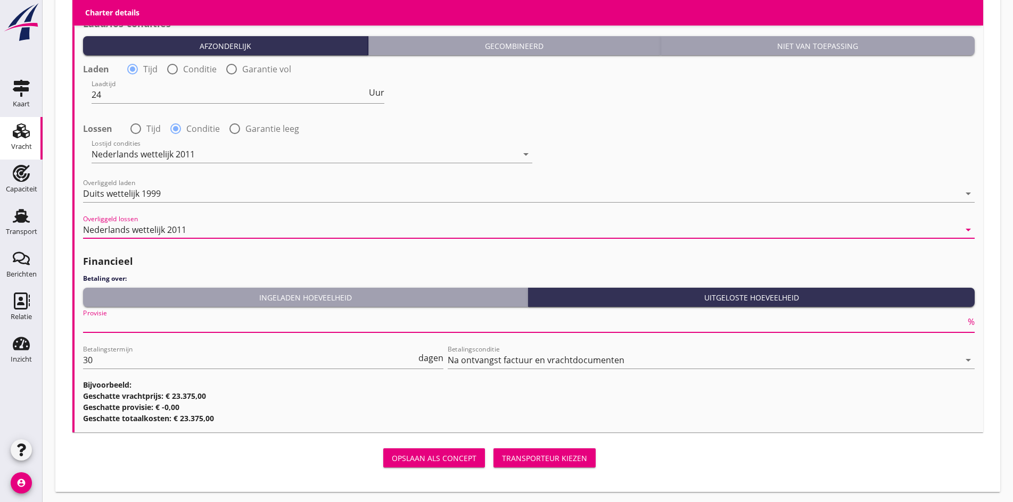
click at [116, 324] on input "Provisie" at bounding box center [524, 324] width 882 height 17
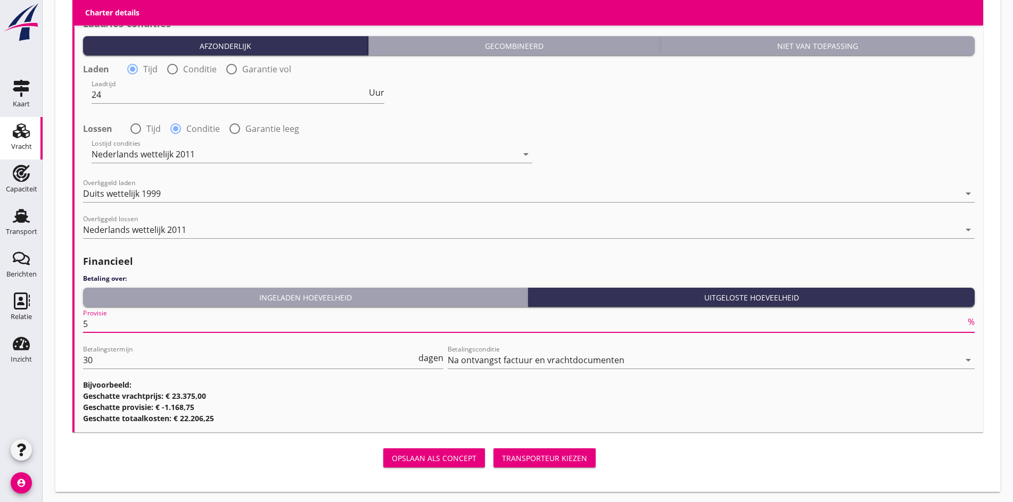
type input "5"
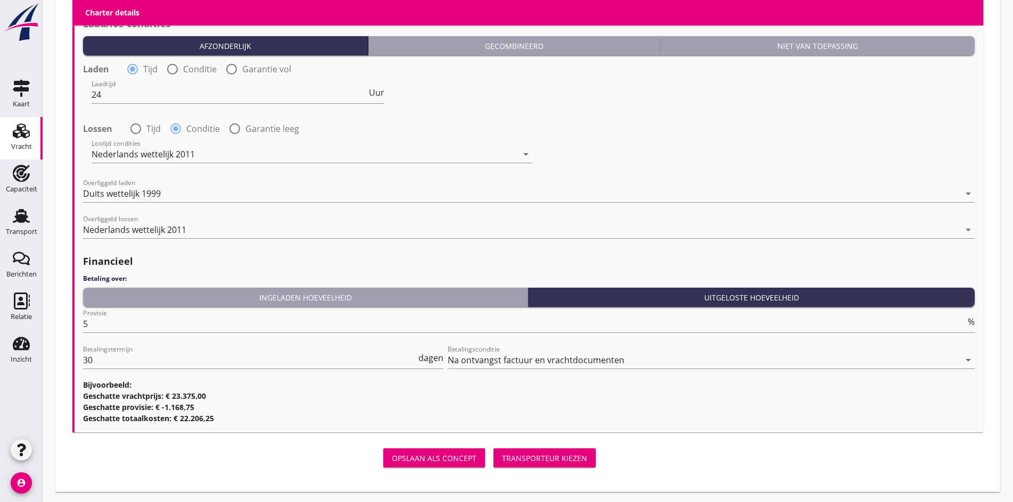
click at [556, 394] on h3 "Geschatte vrachtprijs: € 23.375,00" at bounding box center [528, 396] width 891 height 11
click at [502, 460] on div "Transporteur kiezen" at bounding box center [544, 458] width 85 height 11
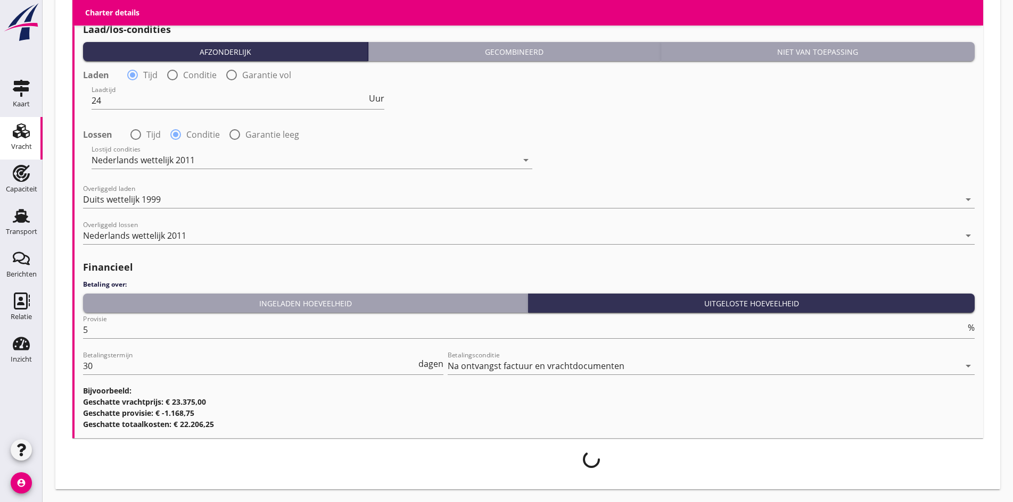
scroll to position [1270, 0]
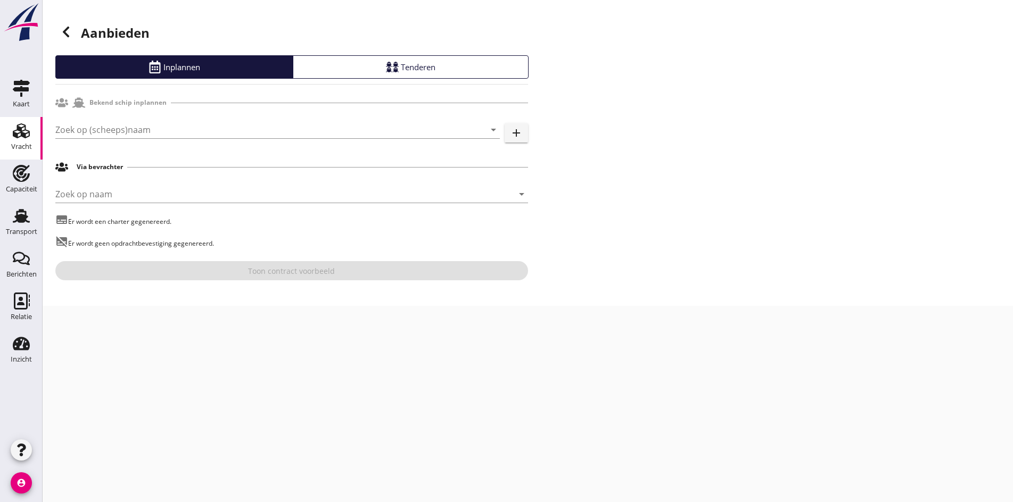
click at [67, 33] on icon at bounding box center [66, 32] width 13 height 13
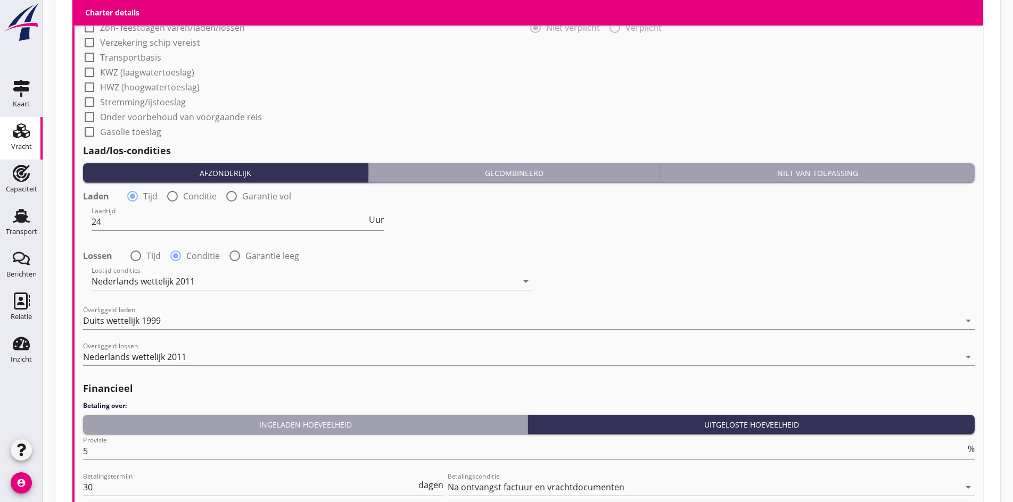
scroll to position [1171, 0]
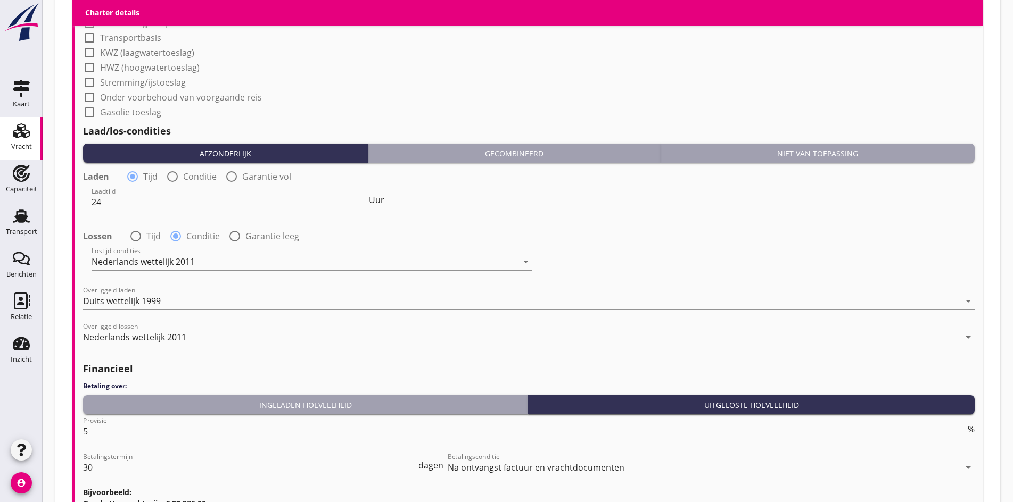
click at [163, 362] on h2 "Financieel" at bounding box center [528, 369] width 891 height 14
click at [127, 333] on div "Nederlands wettelijk 2011" at bounding box center [134, 338] width 103 height 10
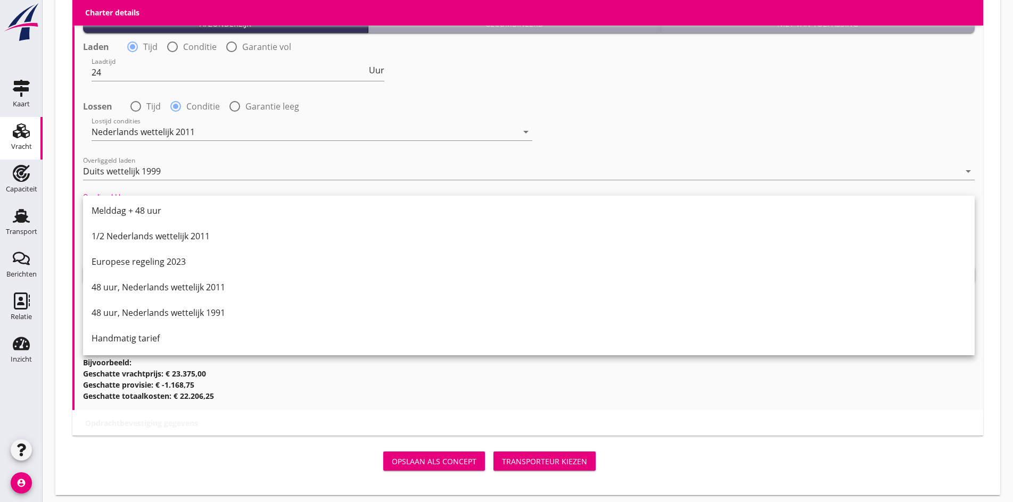
scroll to position [1304, 0]
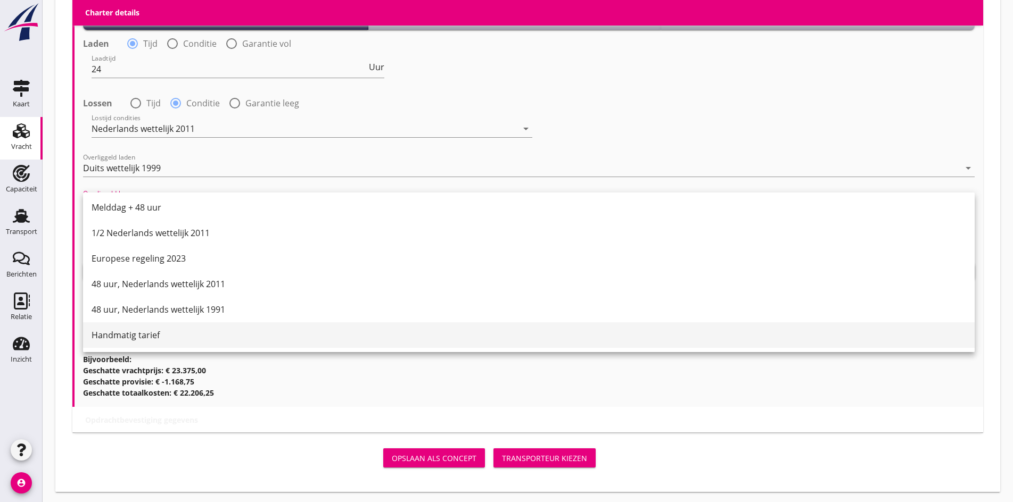
click at [127, 338] on div "Handmatig tarief" at bounding box center [529, 335] width 874 height 13
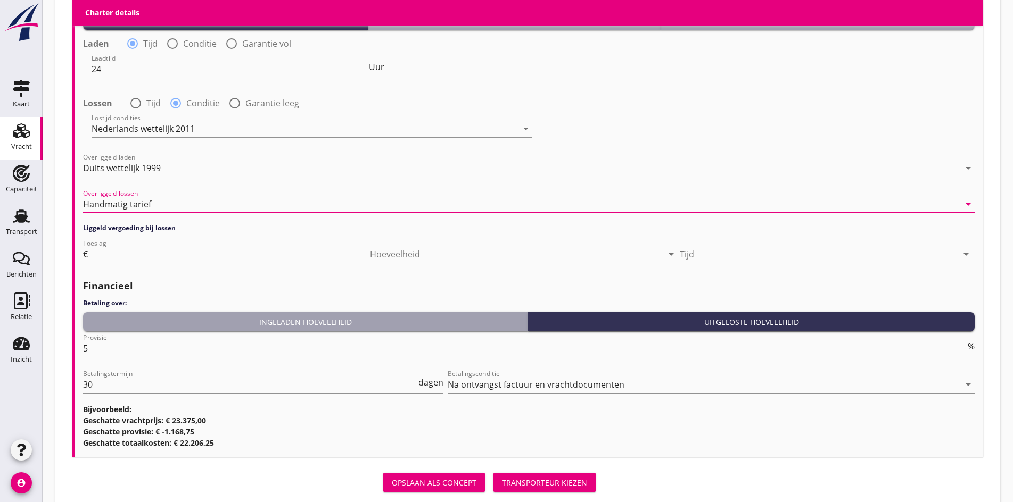
click at [416, 248] on div at bounding box center [509, 254] width 278 height 17
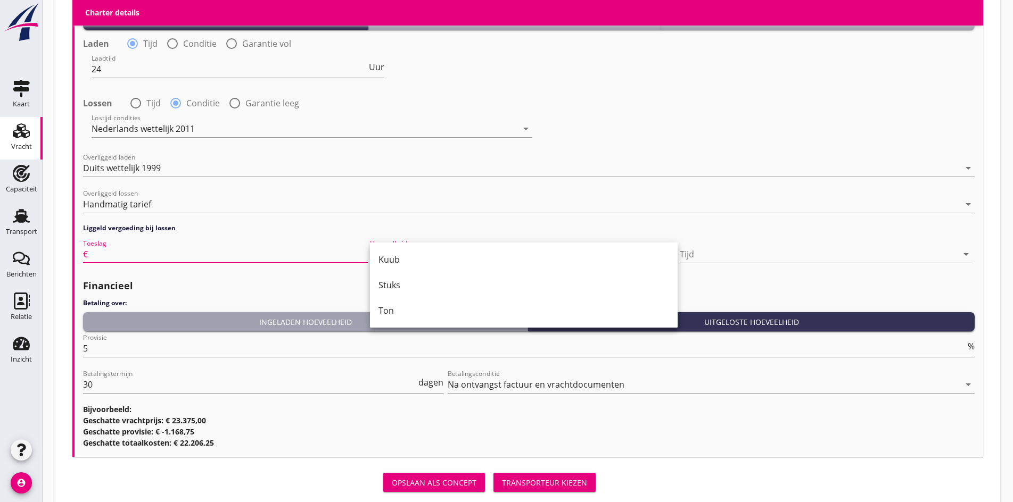
click at [293, 259] on div "Toeslag €" at bounding box center [225, 254] width 285 height 17
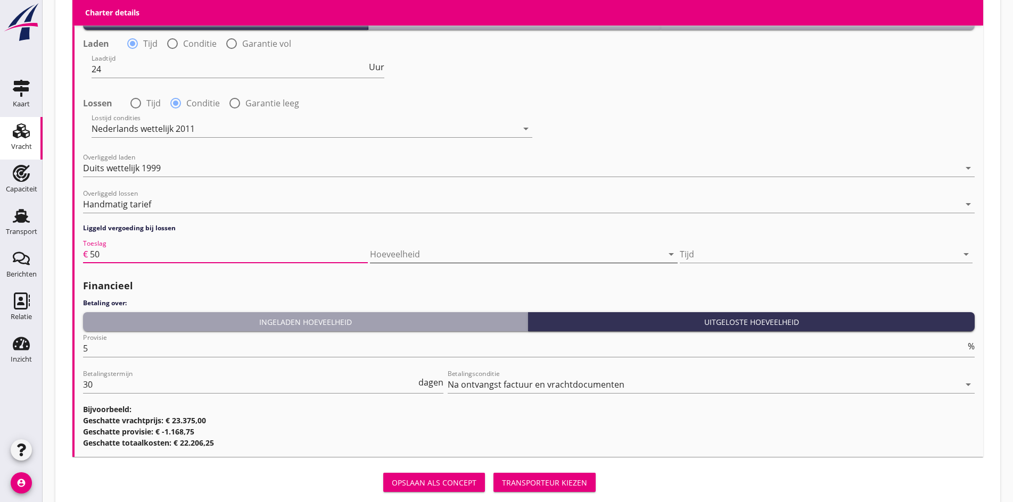
type input "50"
click at [671, 248] on icon "arrow_drop_down" at bounding box center [671, 254] width 13 height 13
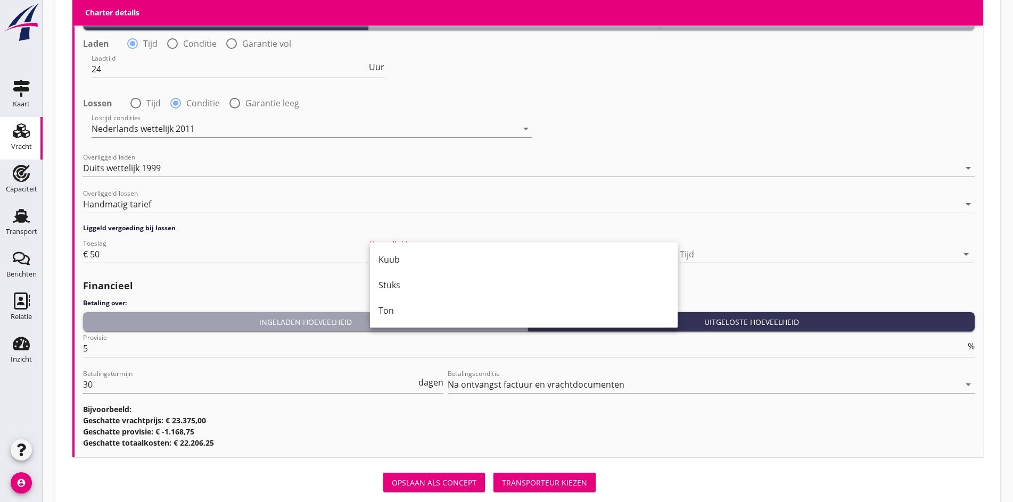
click at [692, 249] on div at bounding box center [819, 254] width 278 height 17
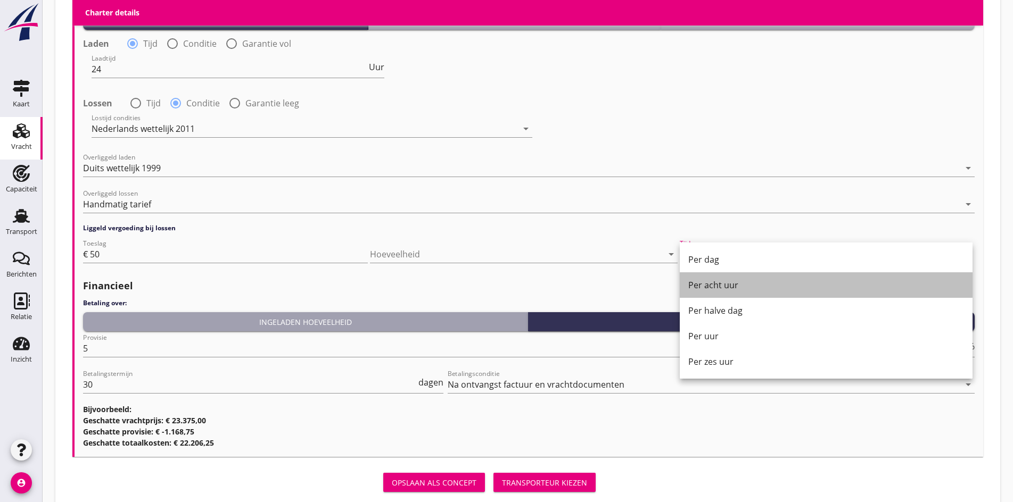
click at [708, 282] on div "Per acht uur" at bounding box center [826, 285] width 276 height 13
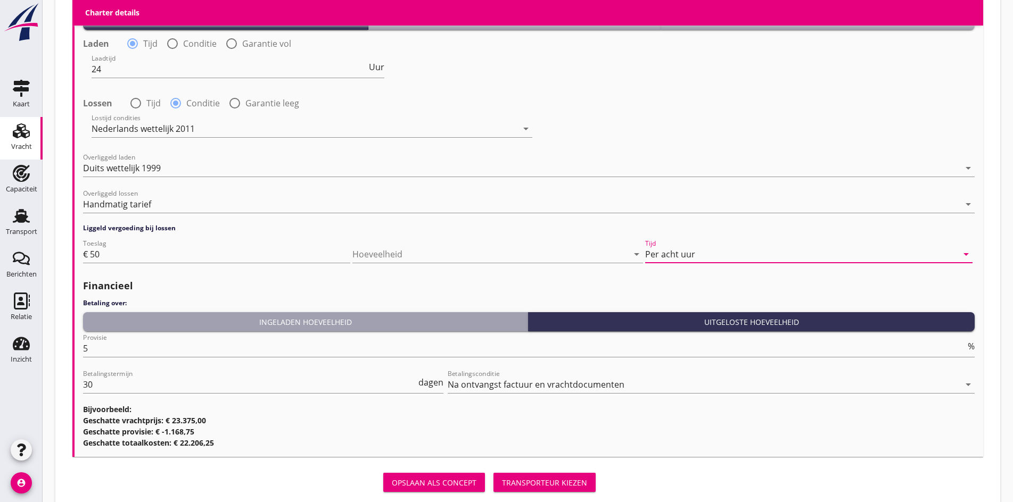
click at [665, 252] on div "Per acht uur" at bounding box center [670, 255] width 50 height 10
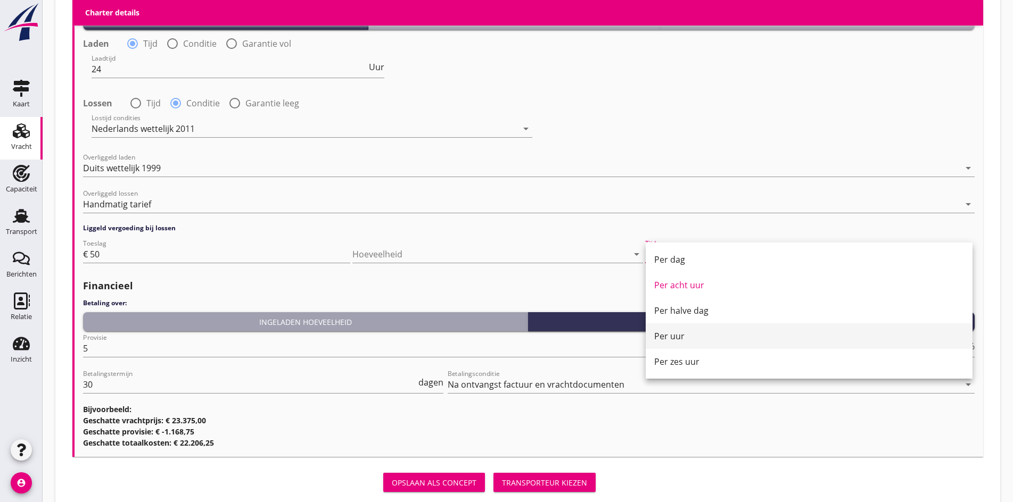
click at [682, 336] on div "Per uur" at bounding box center [809, 336] width 310 height 13
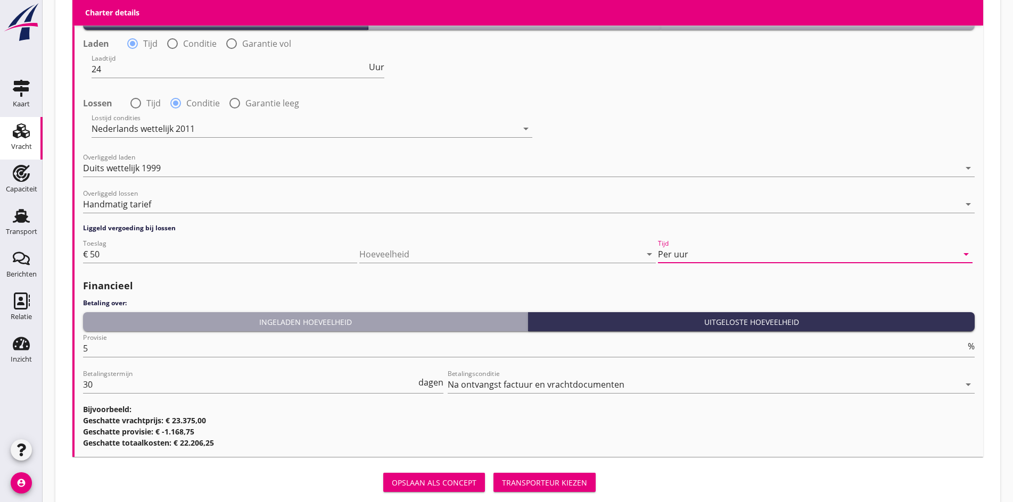
click at [521, 283] on h2 "Financieel" at bounding box center [528, 286] width 891 height 14
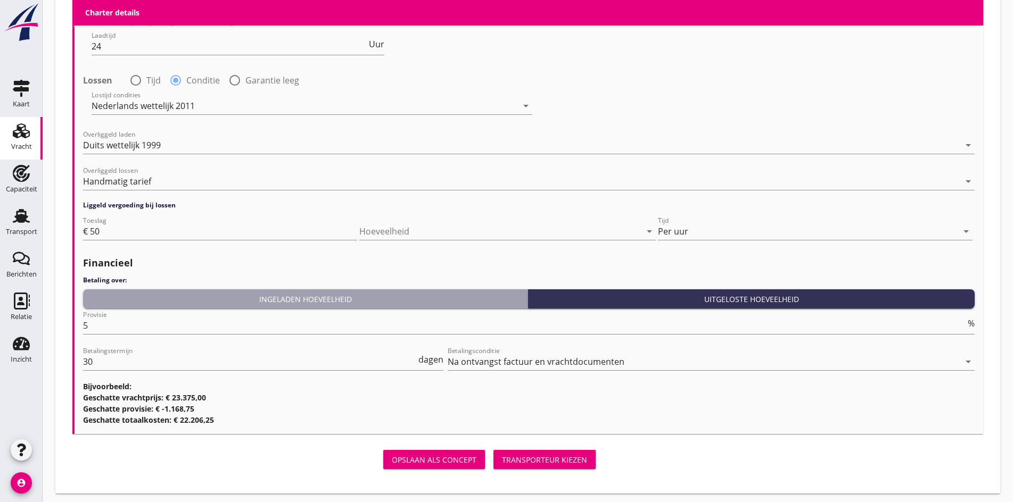
scroll to position [1328, 0]
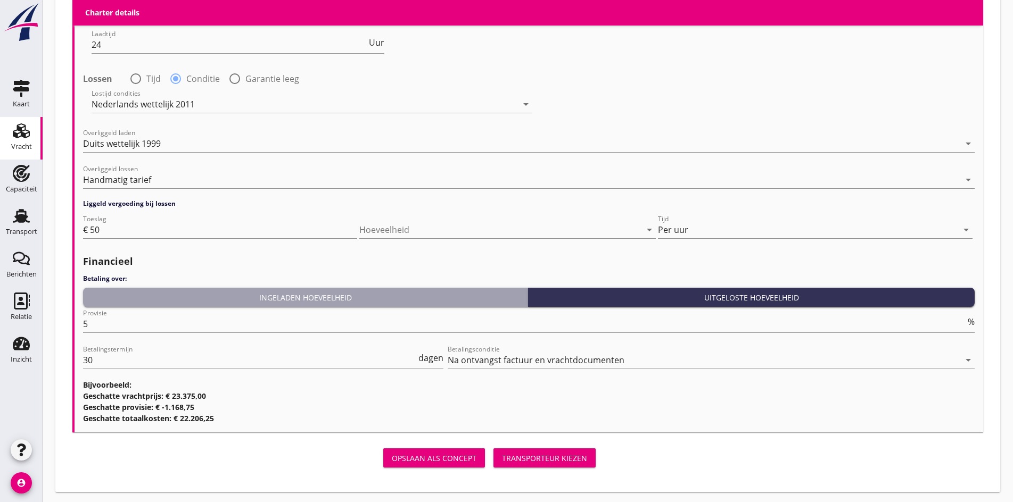
click at [363, 466] on div "Opslaan als concept Transporteur kiezen" at bounding box center [335, 458] width 527 height 26
click at [502, 459] on div "Transporteur kiezen" at bounding box center [544, 458] width 85 height 11
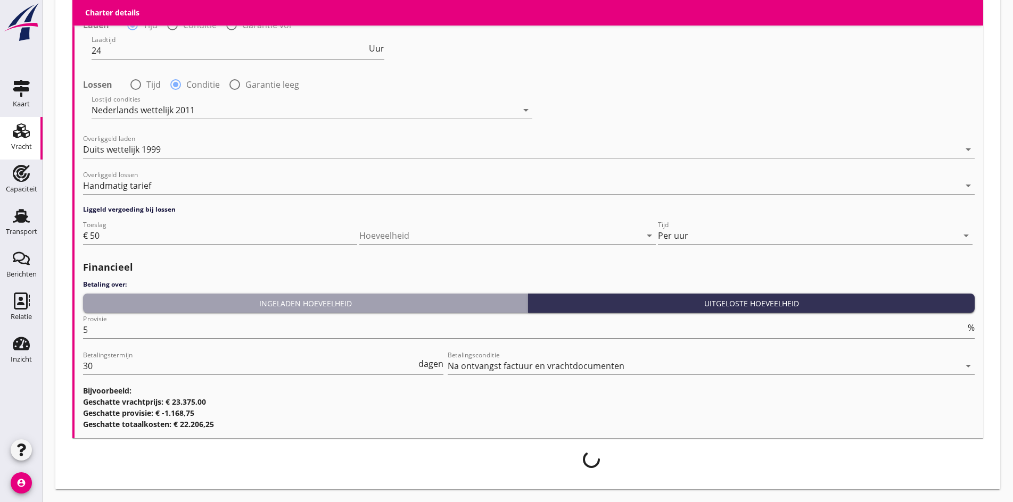
scroll to position [1320, 0]
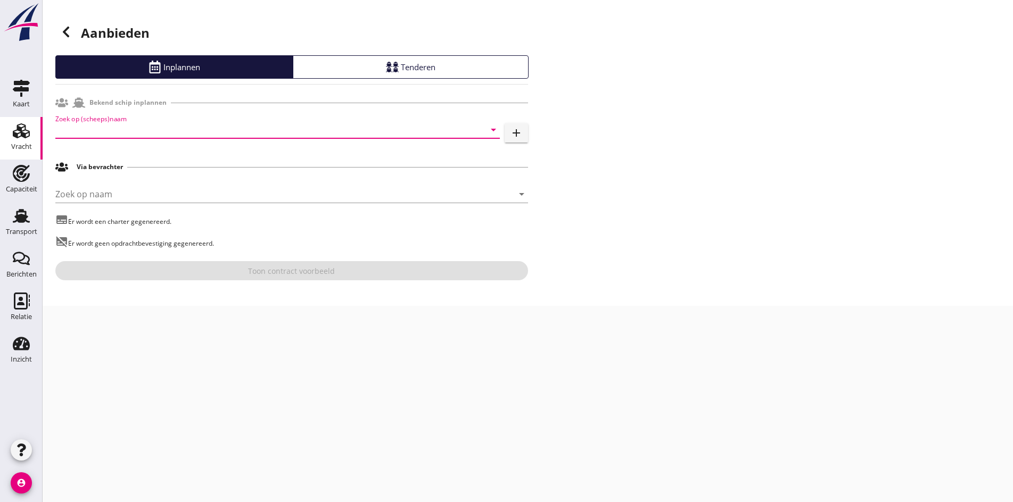
click at [136, 122] on input "Zoek op (scheeps)naam" at bounding box center [262, 129] width 415 height 17
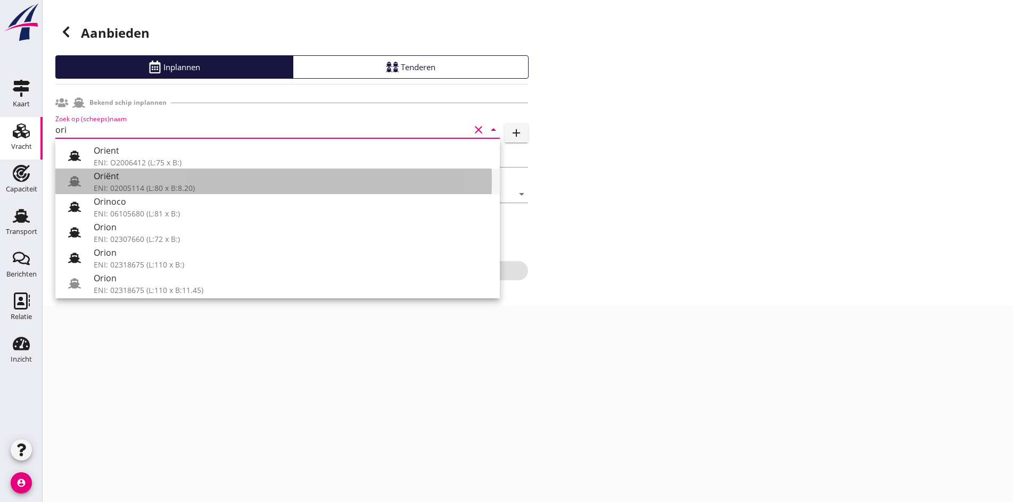
click at [119, 181] on div "Oriënt" at bounding box center [292, 176] width 397 height 13
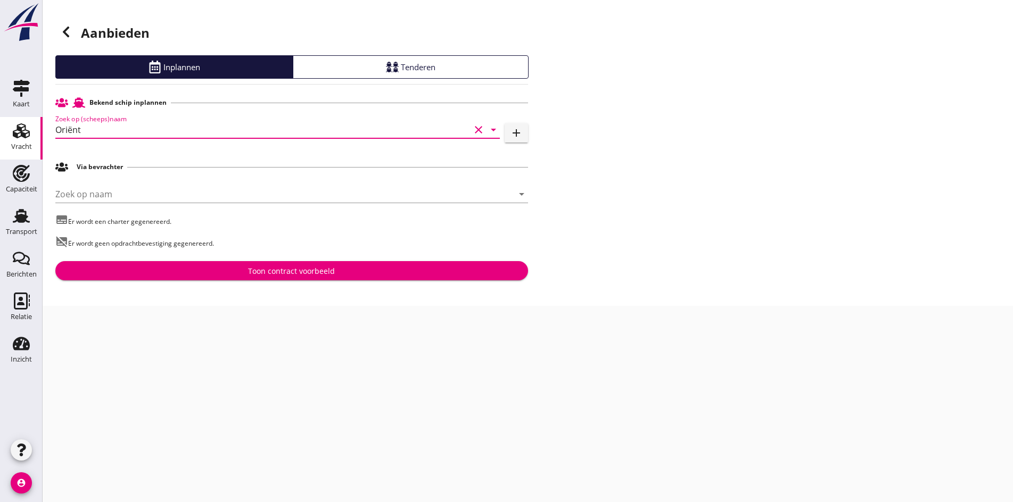
type input "Oriënt"
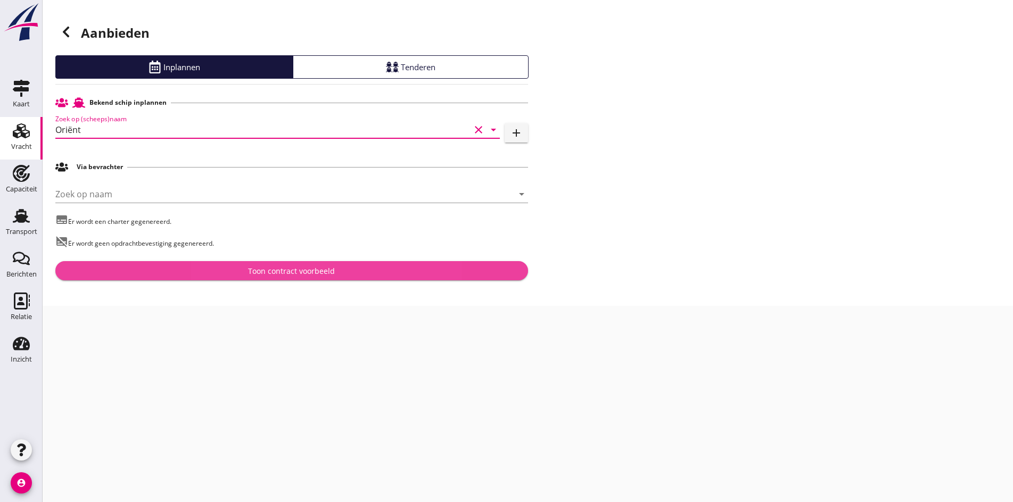
click at [257, 264] on button "Toon contract voorbeeld" at bounding box center [291, 270] width 473 height 19
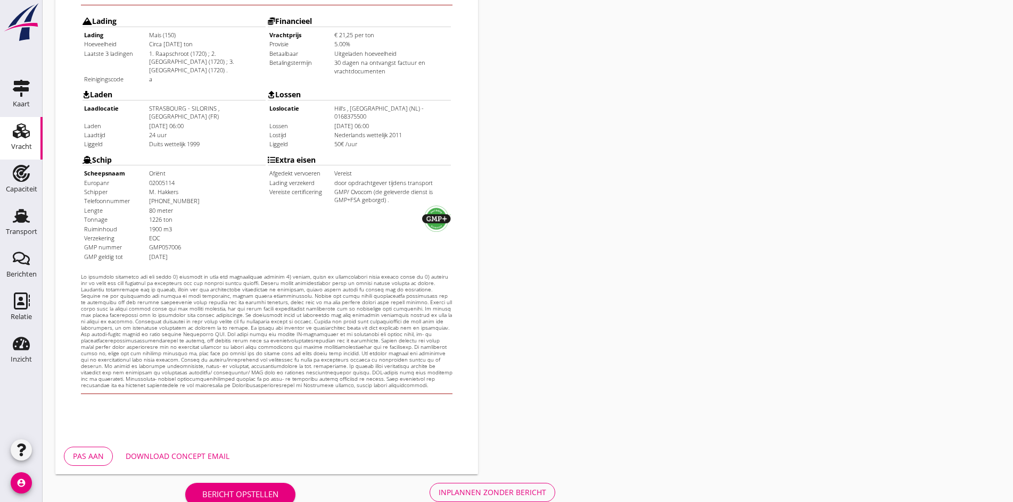
scroll to position [286, 0]
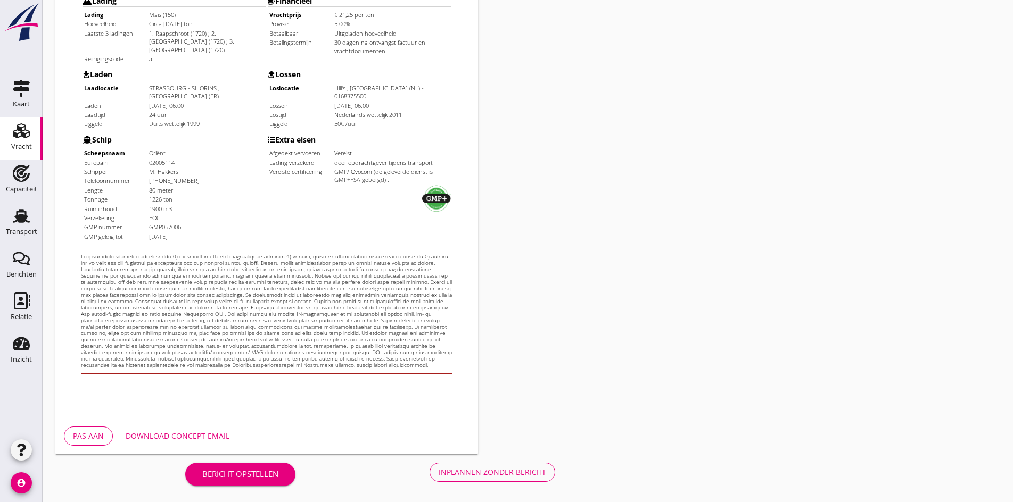
click at [297, 462] on div "Bericht opstellen Inplannen zonder bericht" at bounding box center [369, 471] width 629 height 35
click at [429, 480] on button "Inplannen zonder bericht" at bounding box center [492, 472] width 126 height 19
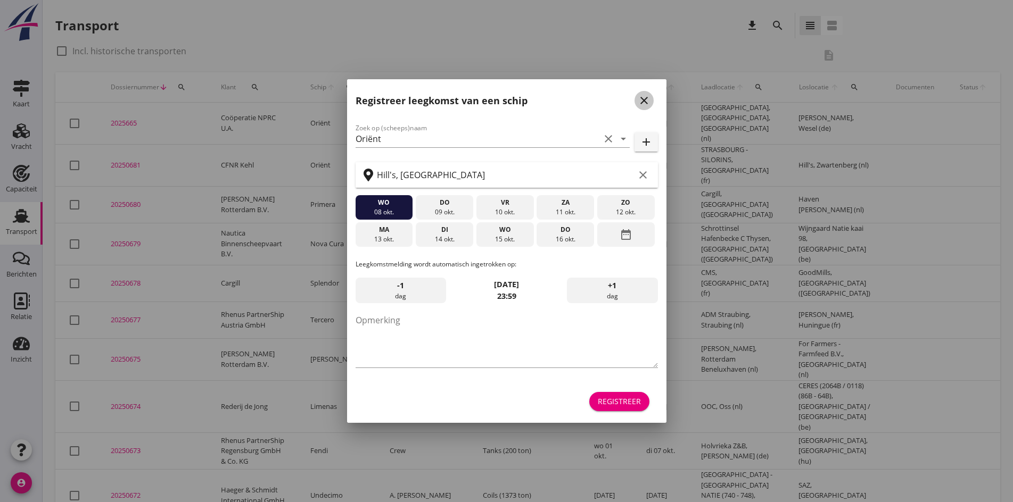
click at [642, 101] on icon "close" at bounding box center [643, 100] width 13 height 13
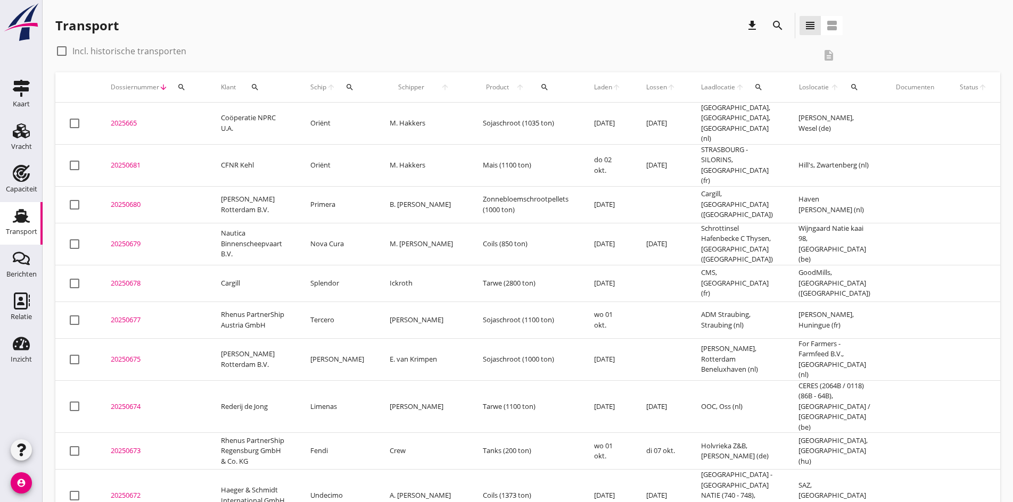
click at [125, 118] on div "2025665" at bounding box center [153, 123] width 85 height 11
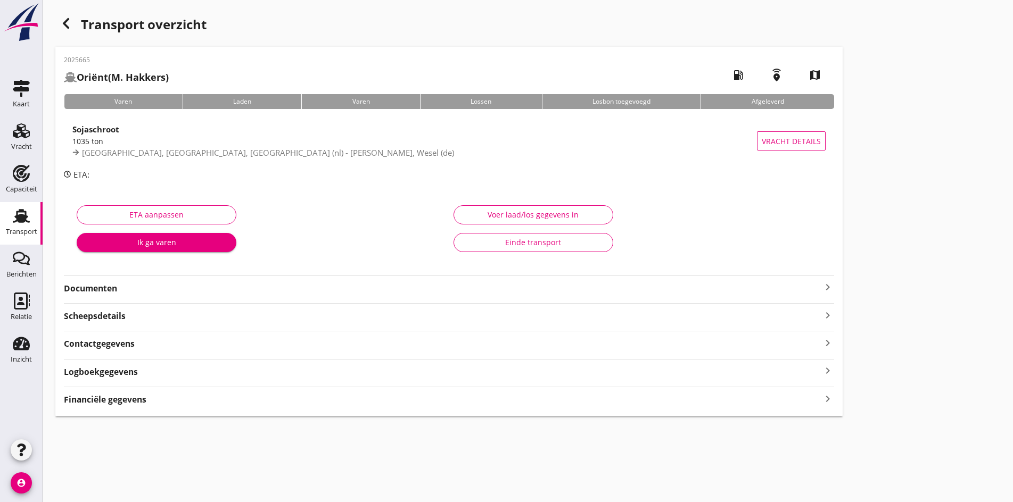
click at [72, 28] on div "button" at bounding box center [65, 23] width 21 height 21
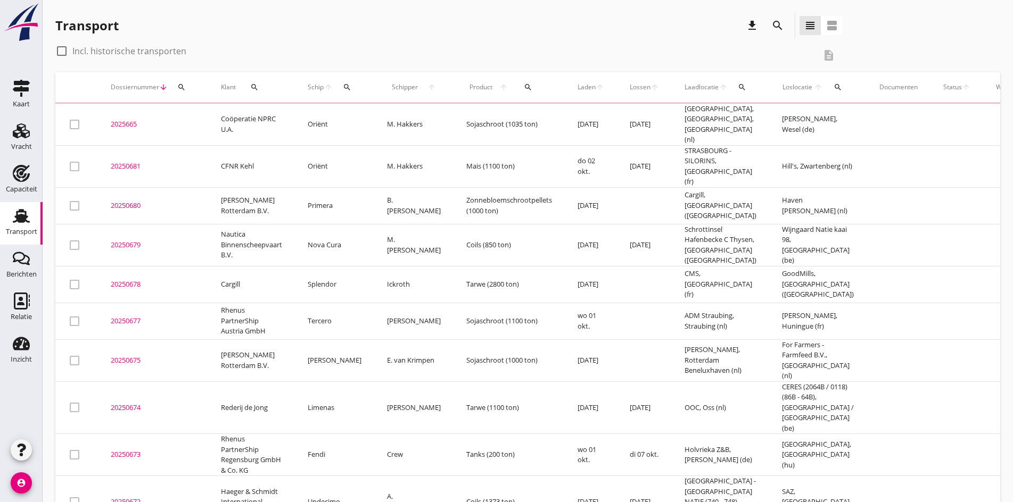
click at [129, 162] on div "20250681" at bounding box center [153, 166] width 85 height 11
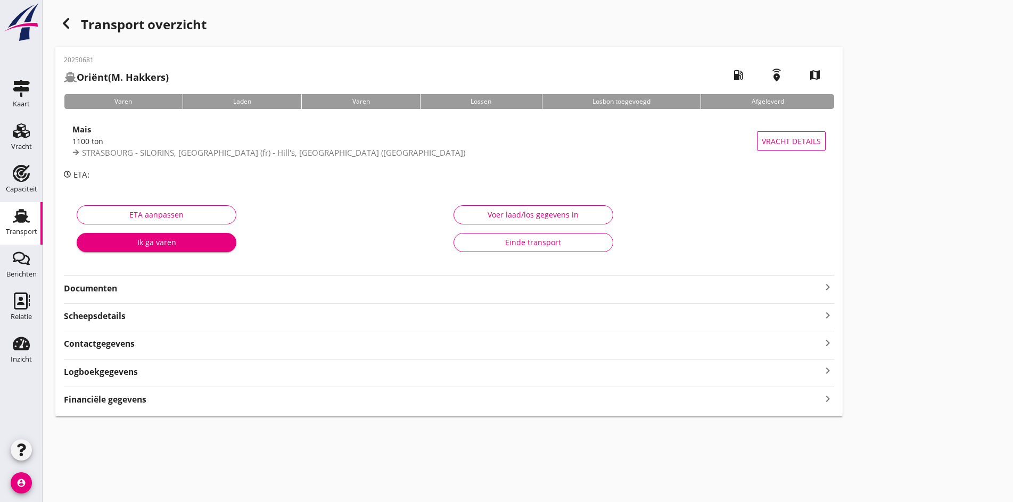
click at [821, 285] on icon "keyboard_arrow_right" at bounding box center [827, 287] width 13 height 13
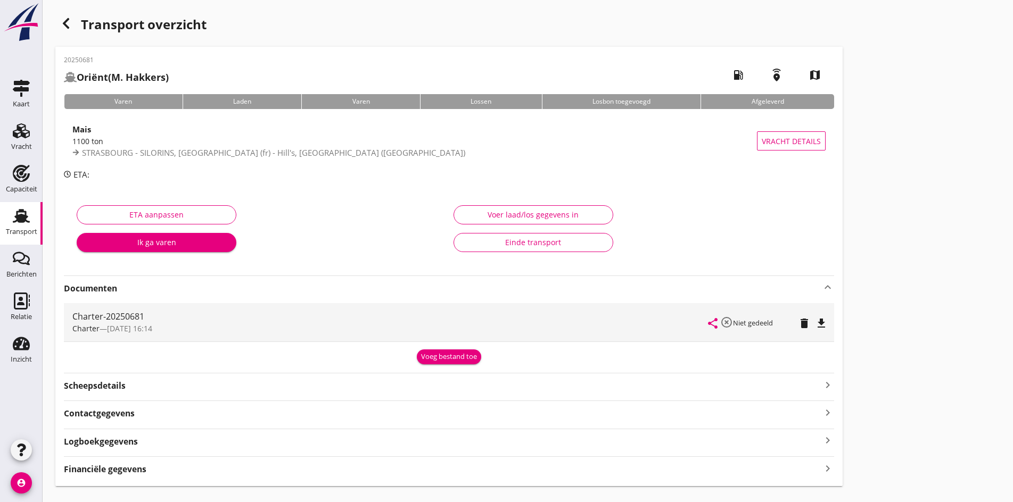
click at [815, 321] on icon "file_download" at bounding box center [821, 323] width 13 height 13
